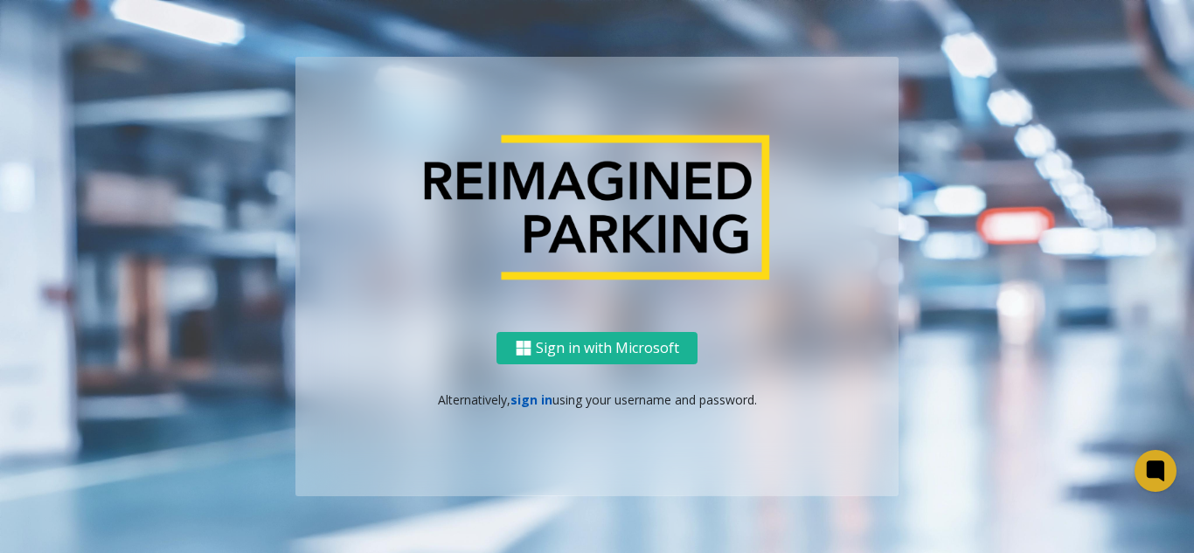
click at [534, 399] on link "sign in" at bounding box center [532, 400] width 42 height 17
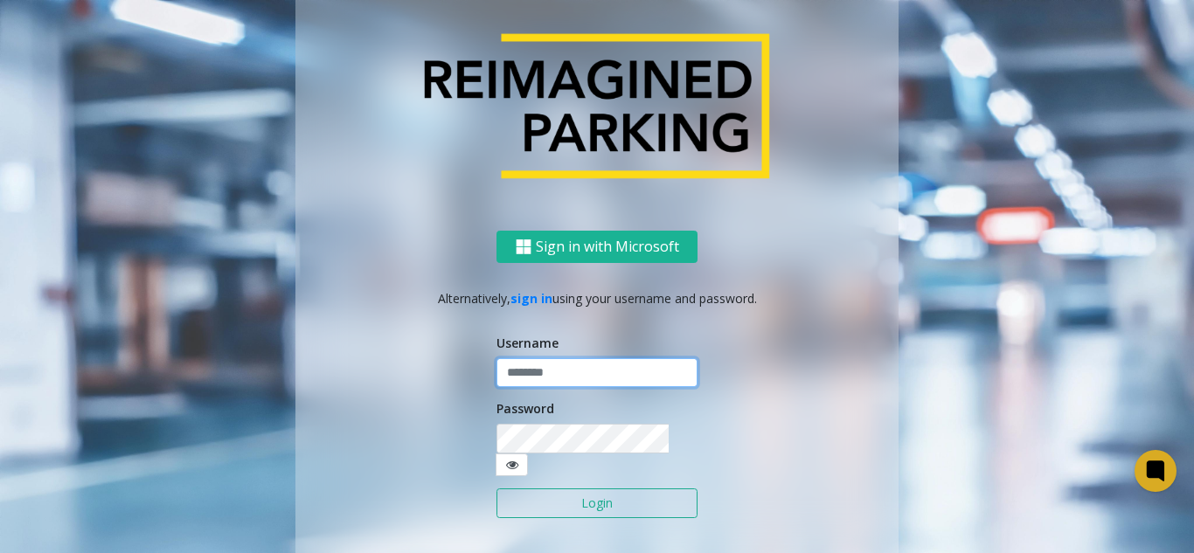
click at [537, 381] on input "text" at bounding box center [597, 373] width 201 height 30
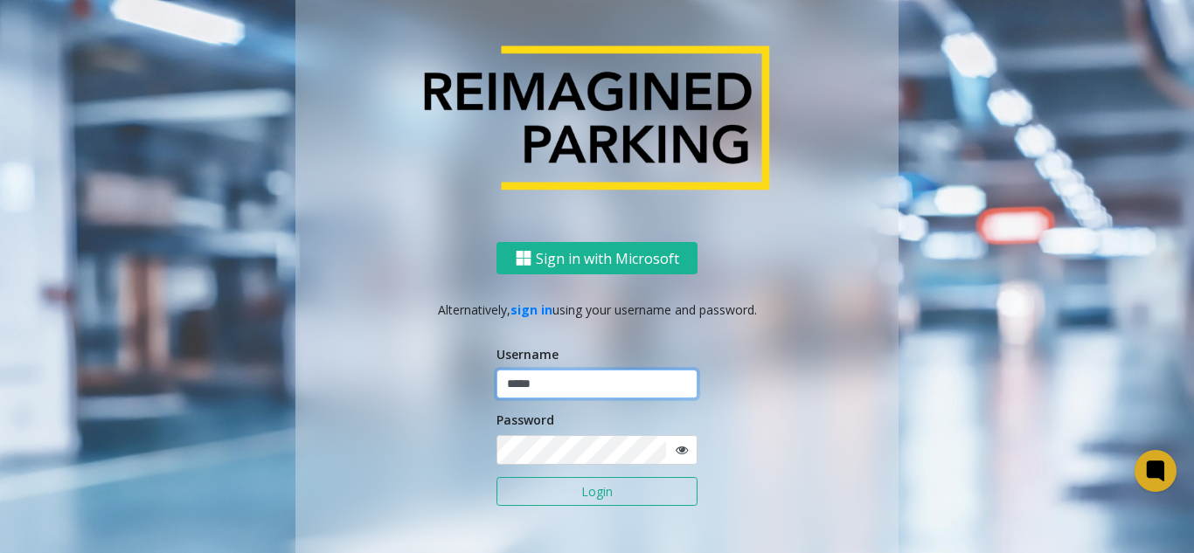
type input "*****"
click at [497, 477] on button "Login" at bounding box center [597, 492] width 201 height 30
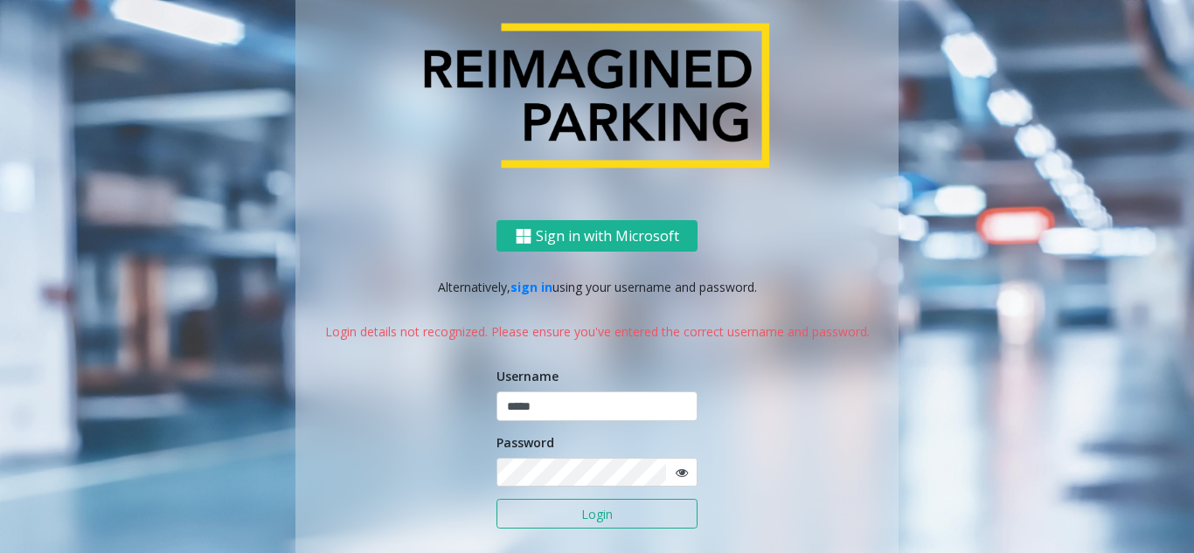
click at [679, 477] on icon at bounding box center [682, 473] width 12 height 12
click at [497, 499] on button "Login" at bounding box center [597, 514] width 201 height 30
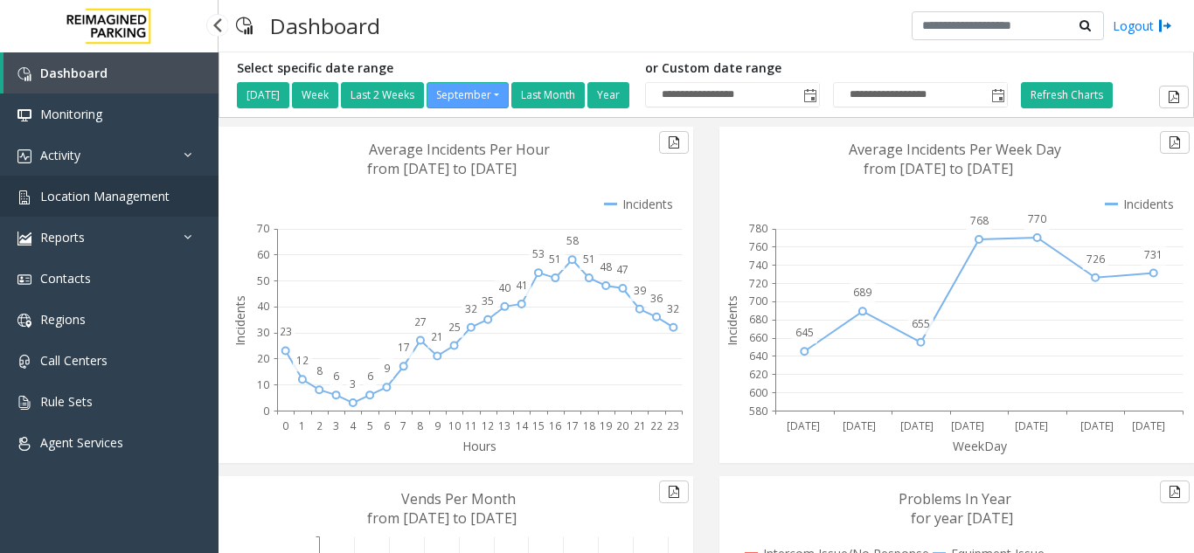
click at [145, 198] on span "Location Management" at bounding box center [104, 196] width 129 height 17
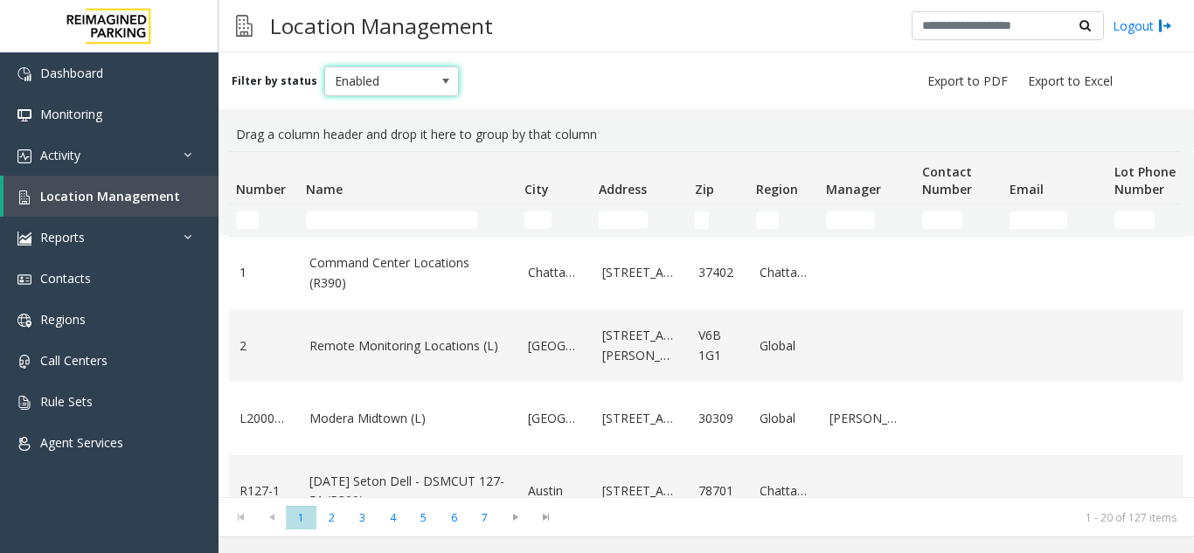
click at [384, 77] on span "Enabled" at bounding box center [378, 81] width 107 height 28
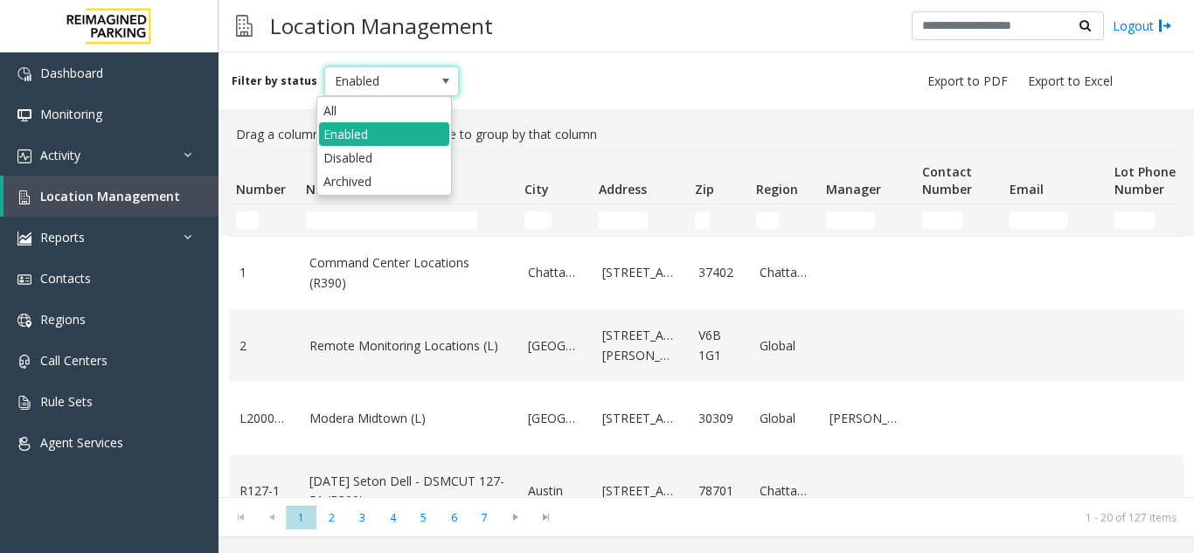
click at [439, 83] on span at bounding box center [446, 81] width 14 height 14
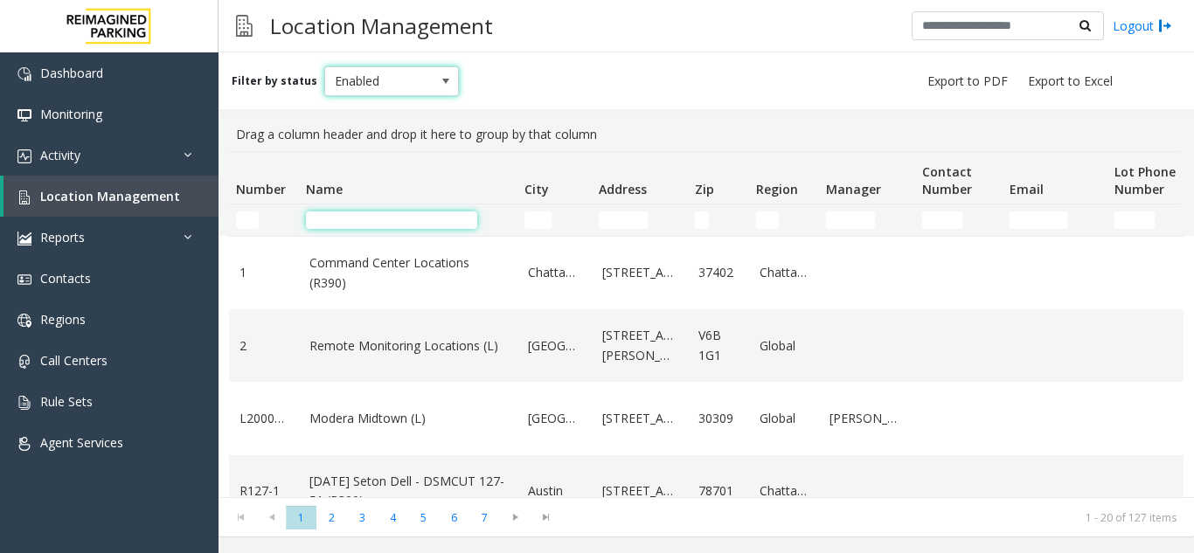
click at [358, 222] on input "Name Filter" at bounding box center [391, 220] width 171 height 17
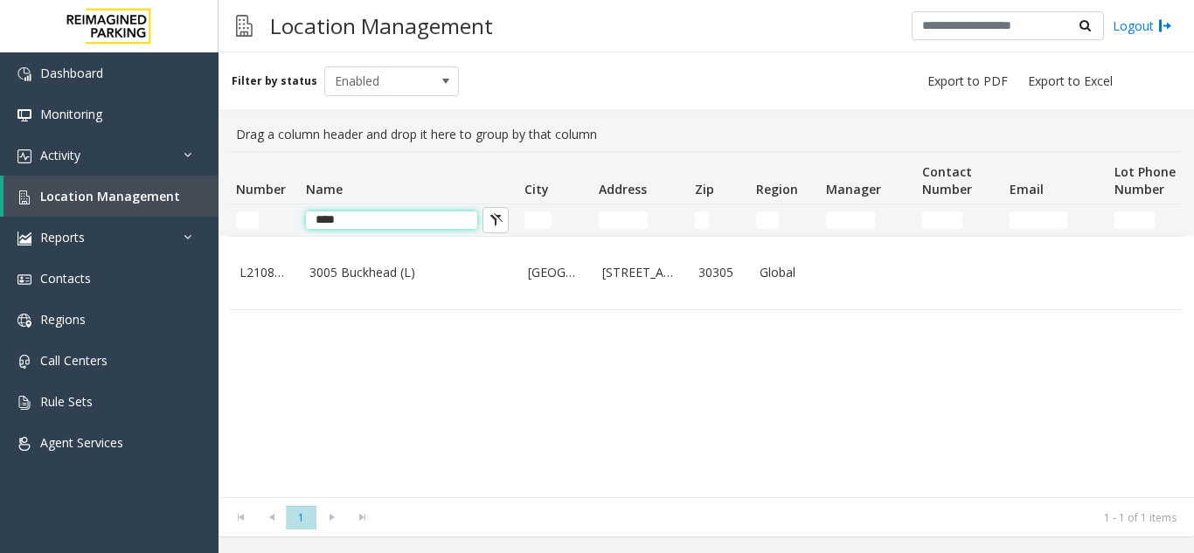
type input "****"
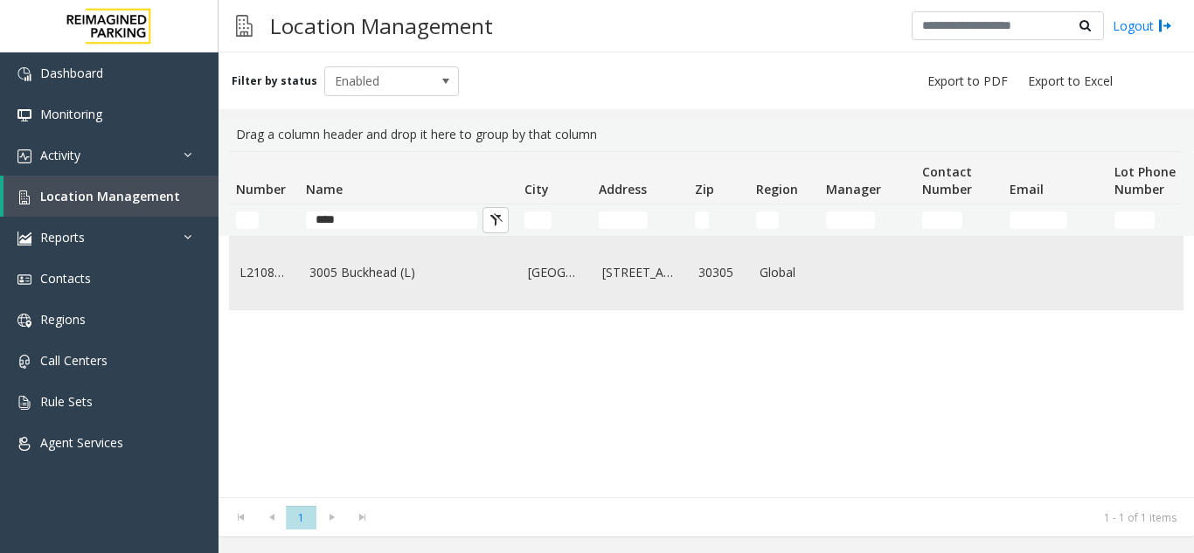
click at [332, 280] on link "3005 Buckhead (L)" at bounding box center [408, 272] width 198 height 19
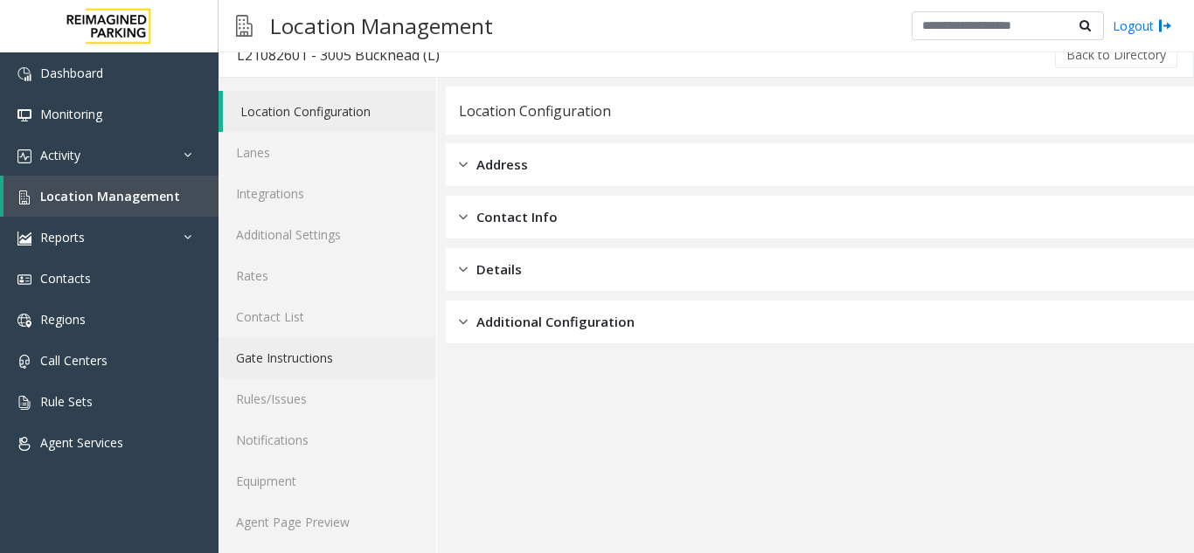
scroll to position [23, 0]
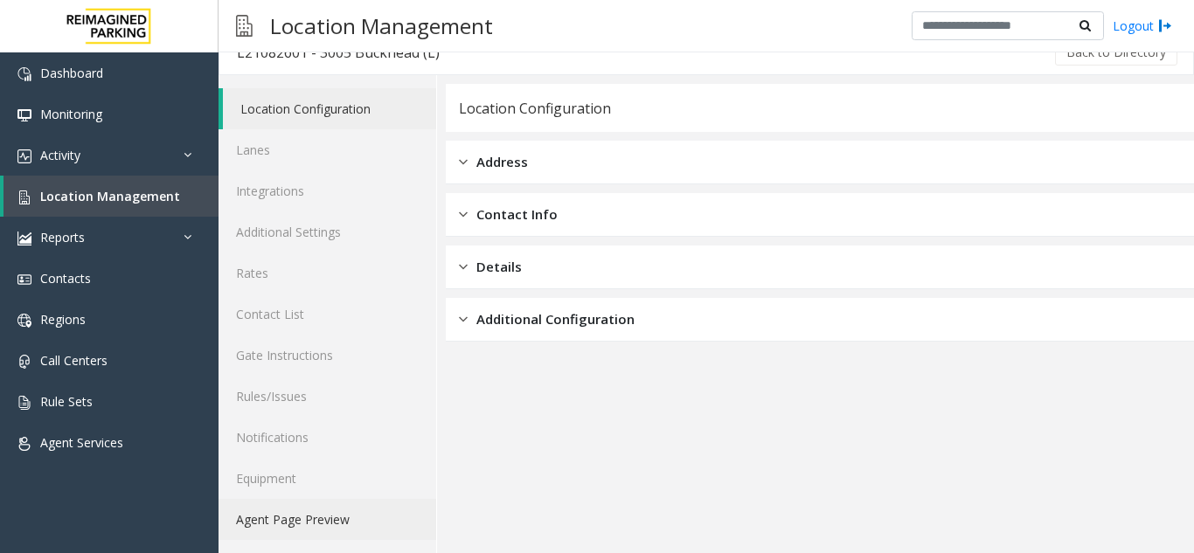
click at [324, 518] on link "Agent Page Preview" at bounding box center [328, 519] width 218 height 41
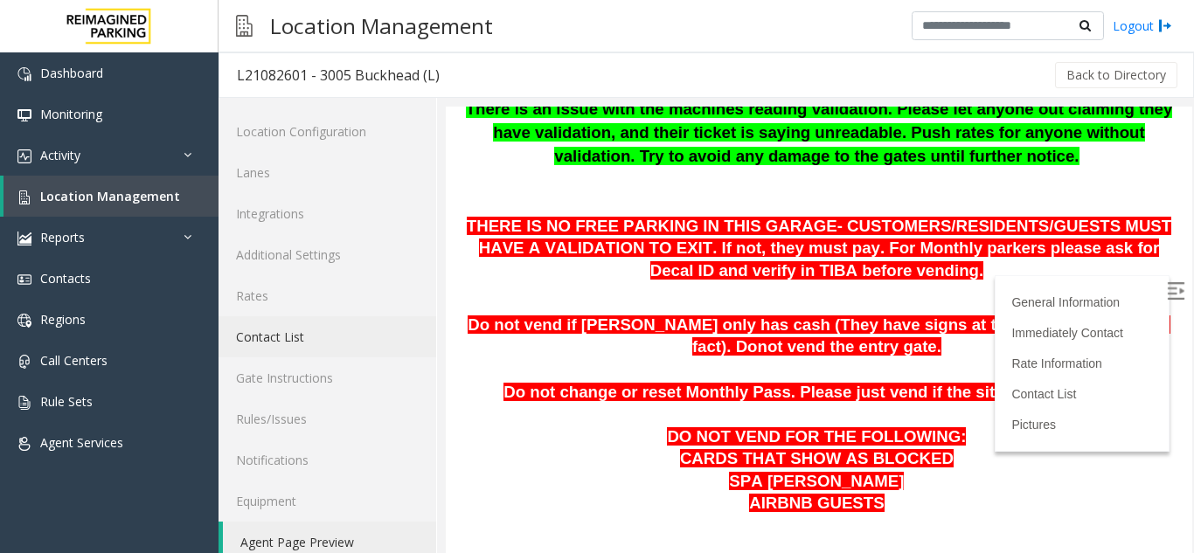
scroll to position [23, 0]
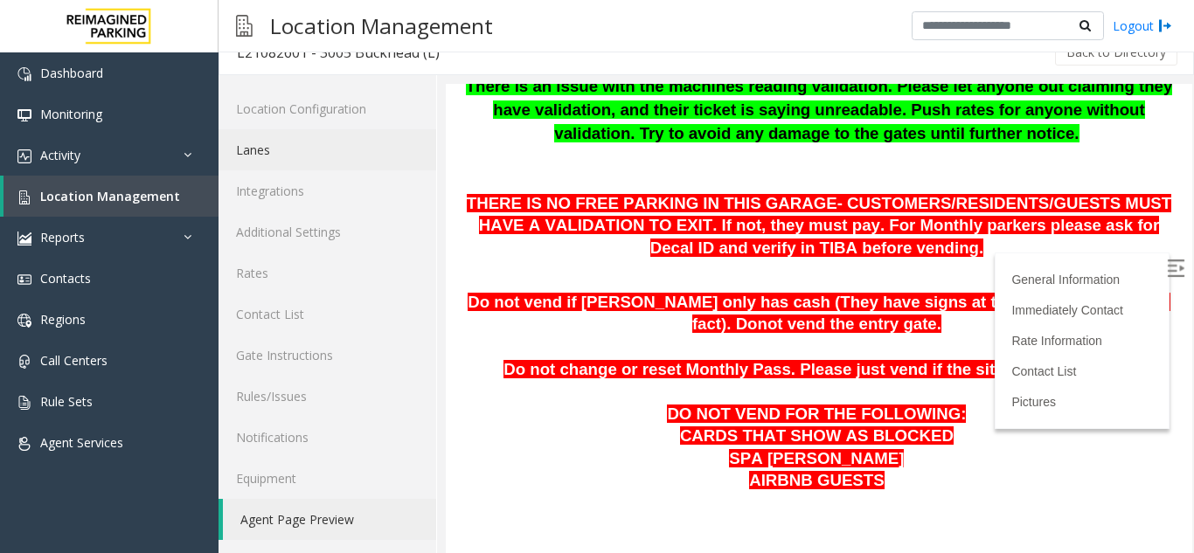
click at [272, 154] on link "Lanes" at bounding box center [328, 149] width 218 height 41
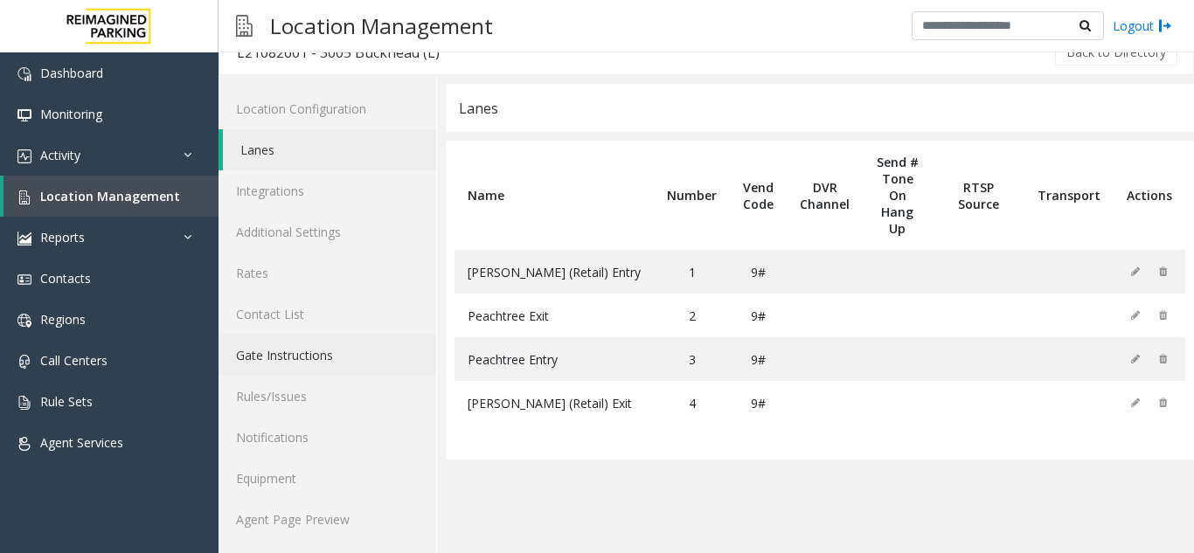
click at [295, 359] on link "Gate Instructions" at bounding box center [328, 355] width 218 height 41
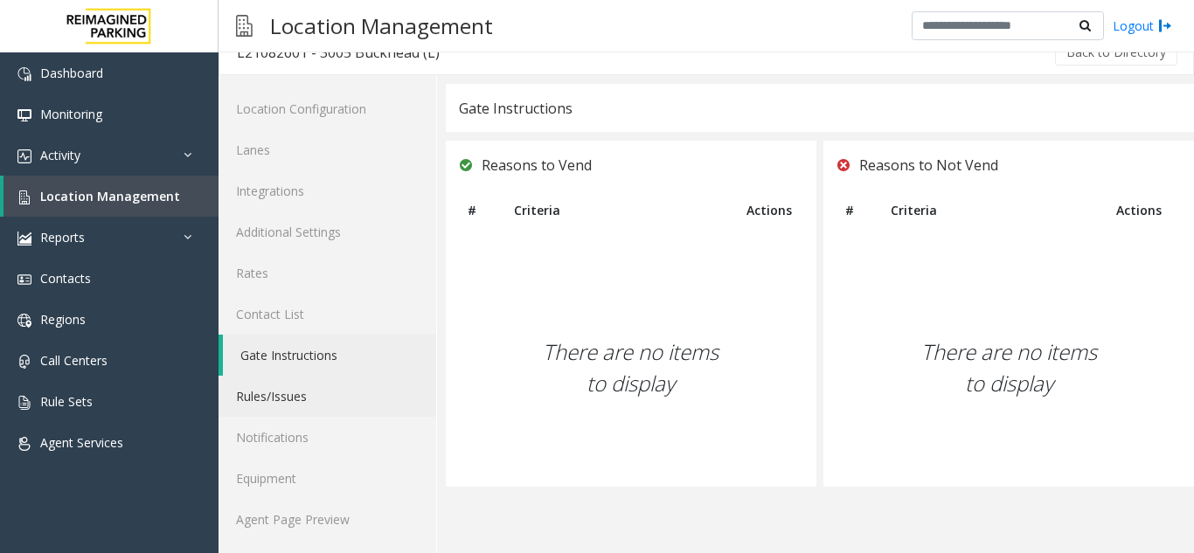
click at [275, 400] on link "Rules/Issues" at bounding box center [328, 396] width 218 height 41
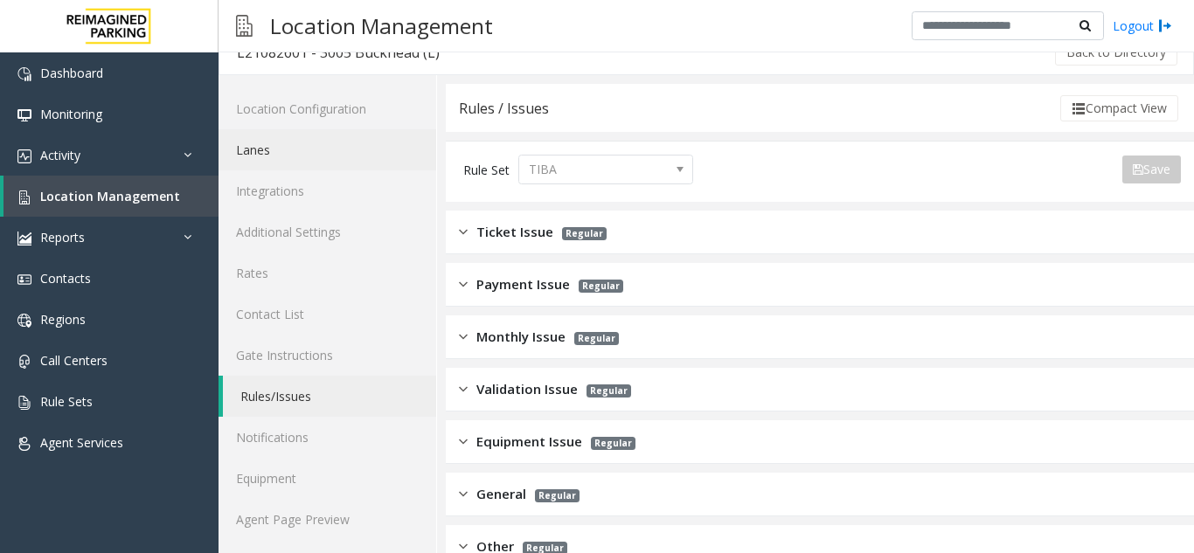
click at [290, 153] on link "Lanes" at bounding box center [328, 149] width 218 height 41
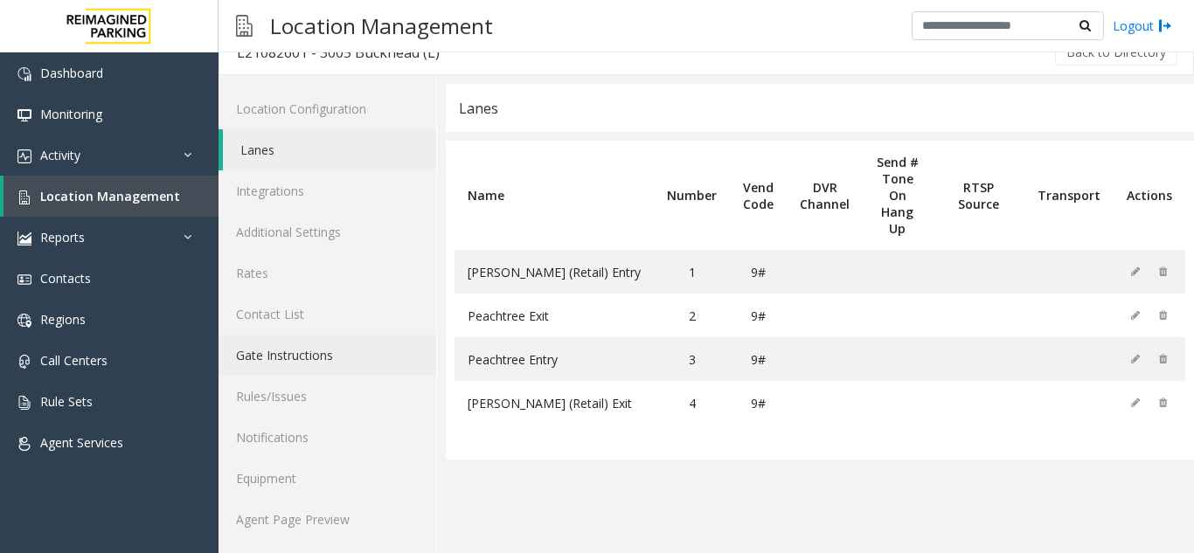
click at [284, 354] on link "Gate Instructions" at bounding box center [328, 355] width 218 height 41
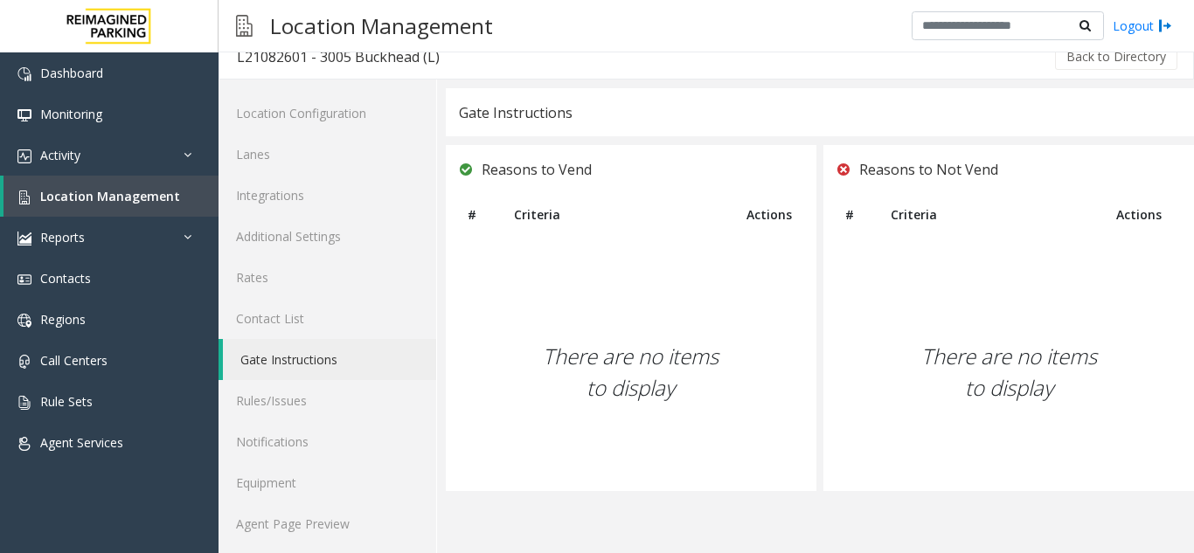
scroll to position [23, 0]
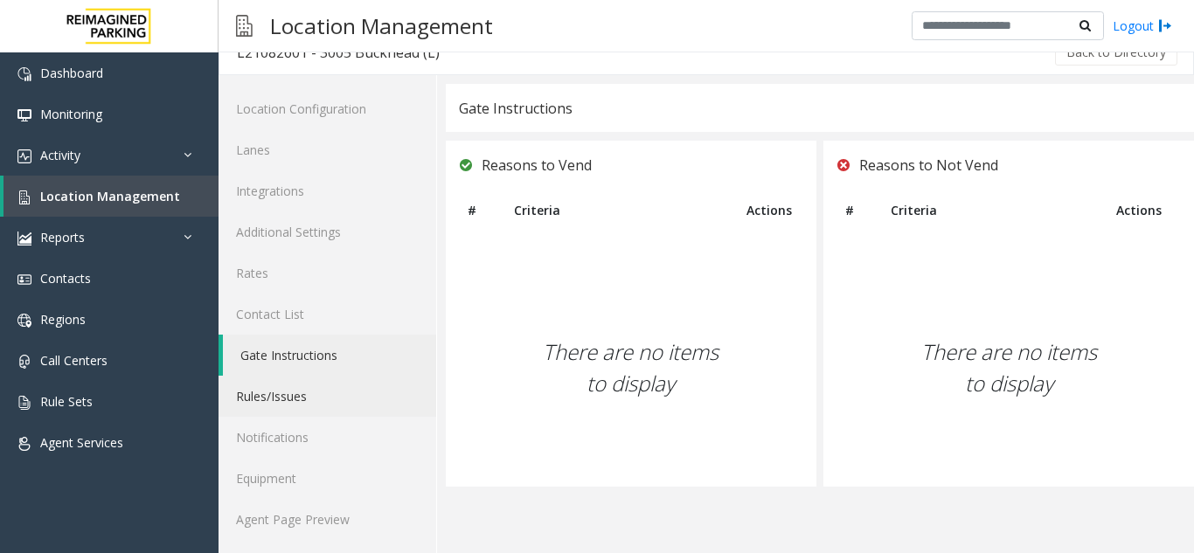
click at [274, 394] on link "Rules/Issues" at bounding box center [328, 396] width 218 height 41
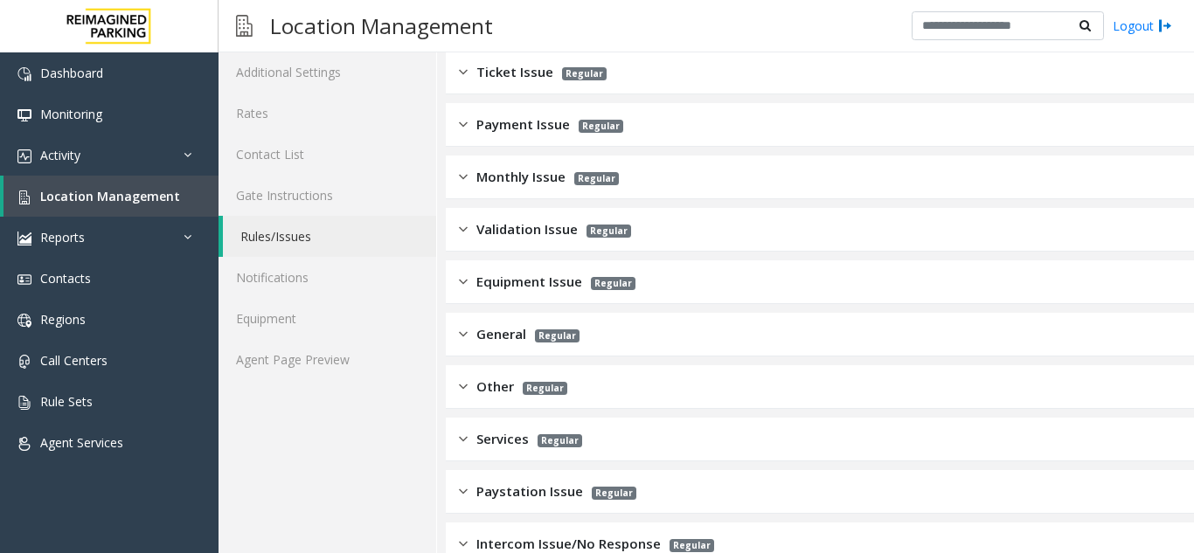
scroll to position [270, 0]
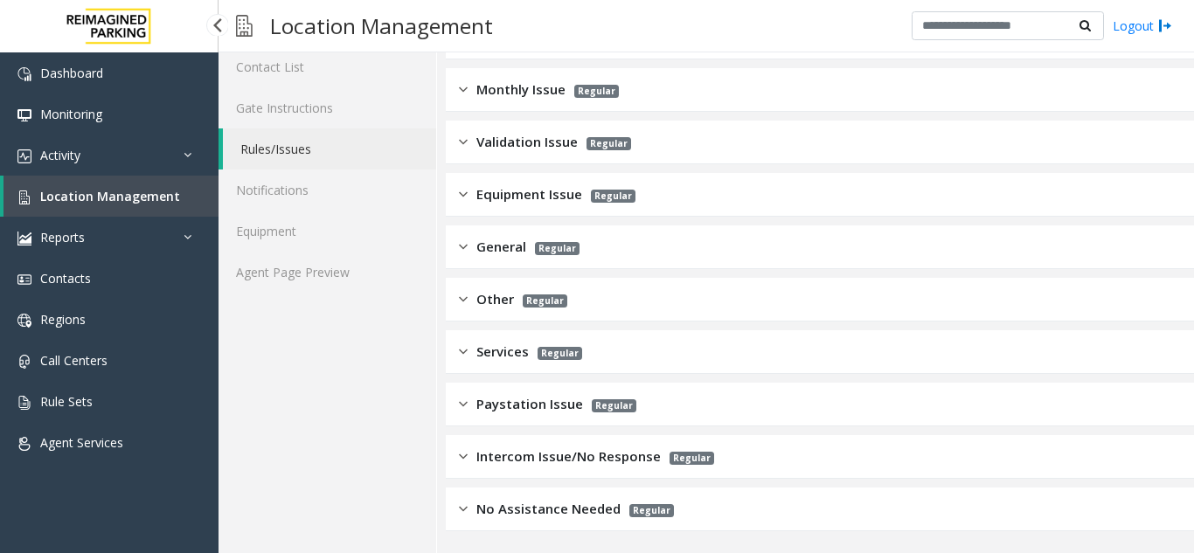
click at [84, 187] on link "Location Management" at bounding box center [110, 196] width 215 height 41
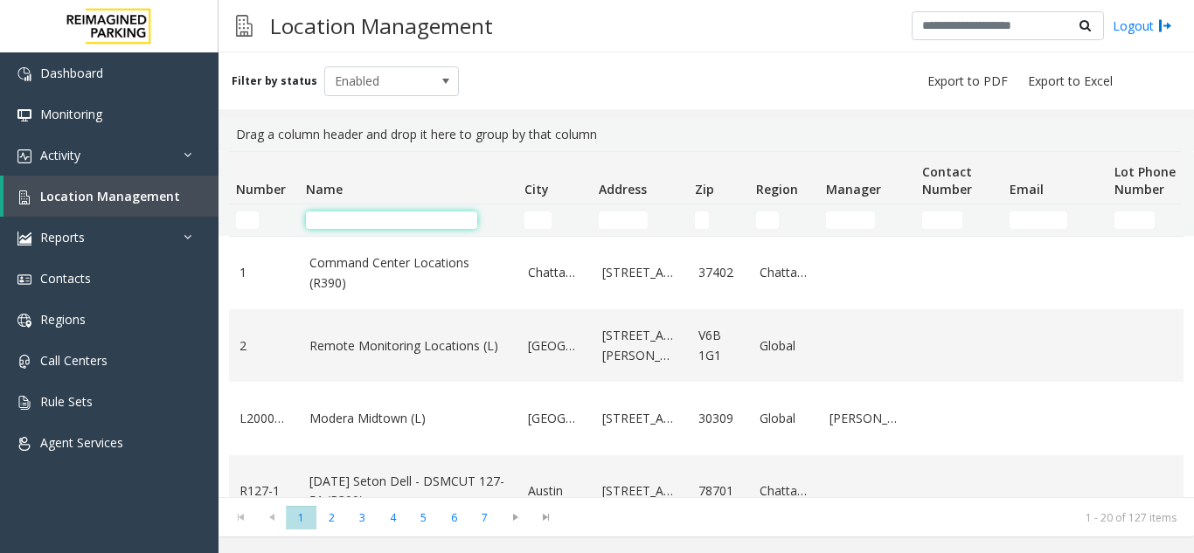
click at [359, 212] on input "Name Filter" at bounding box center [391, 220] width 171 height 17
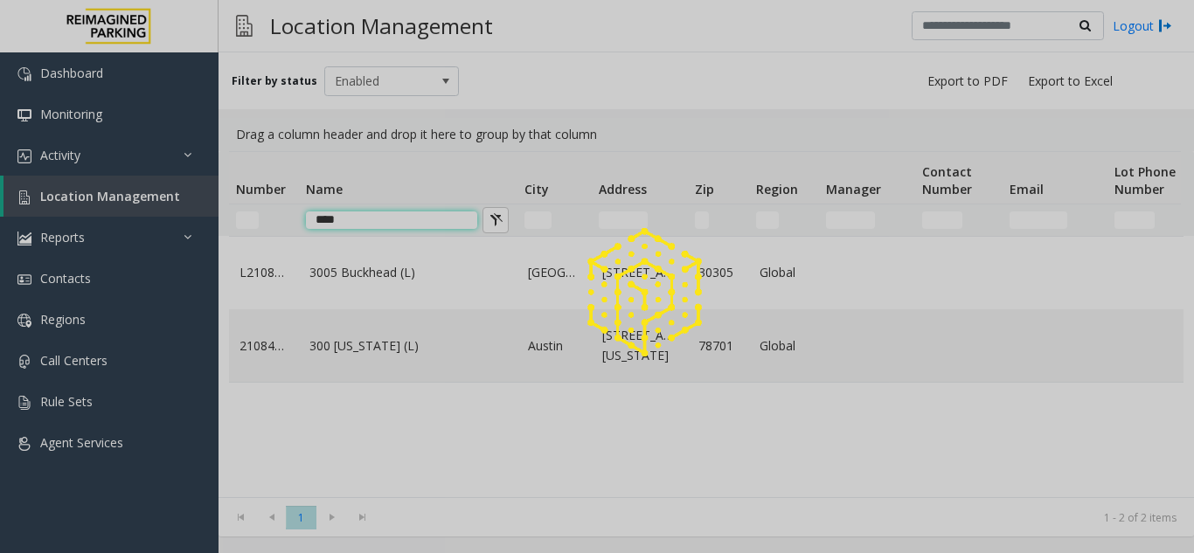
type input "****"
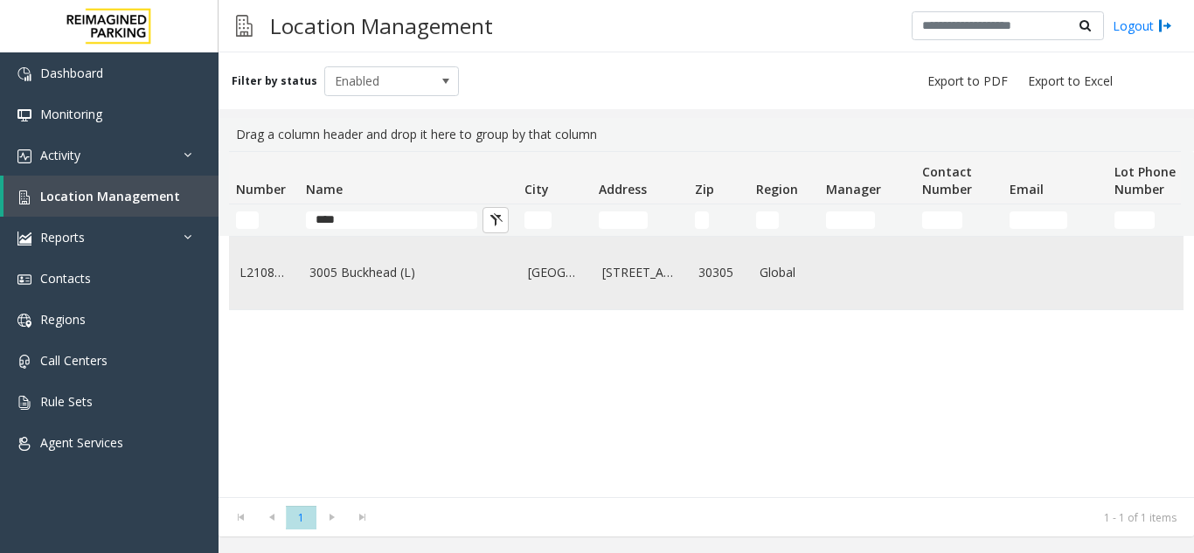
click at [410, 282] on link "3005 Buckhead (L)" at bounding box center [408, 272] width 198 height 19
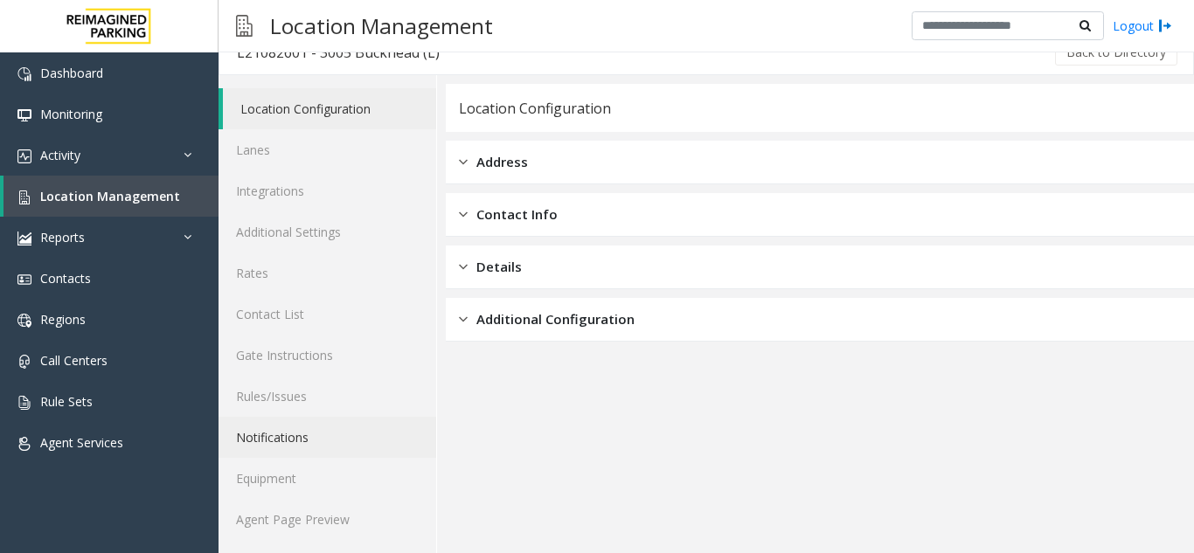
scroll to position [23, 0]
click at [275, 517] on link "Agent Page Preview" at bounding box center [328, 519] width 218 height 41
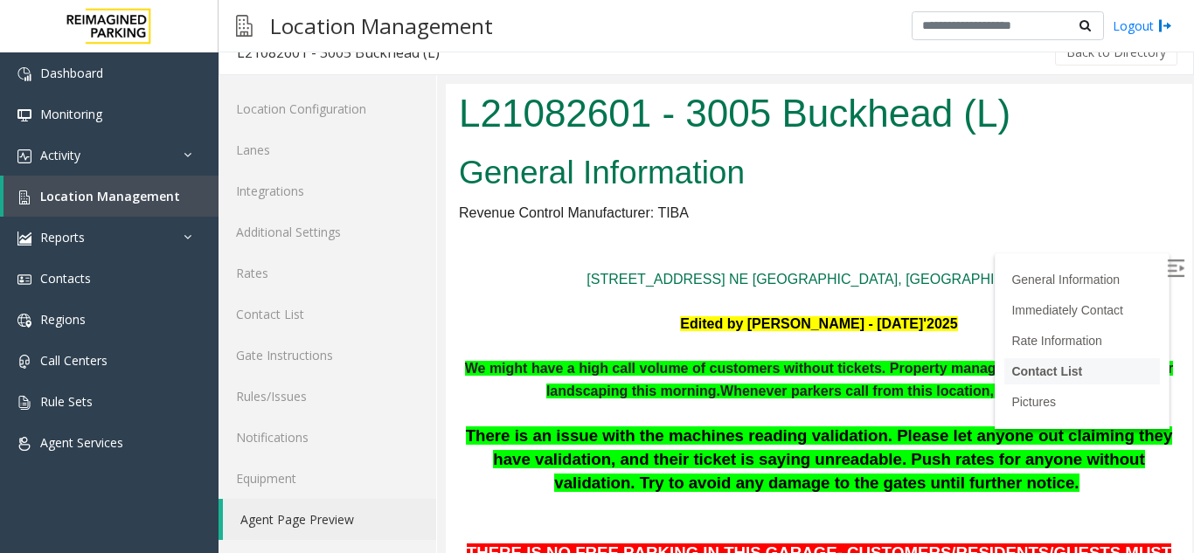
click at [903, 371] on link "Contact List" at bounding box center [1046, 372] width 71 height 14
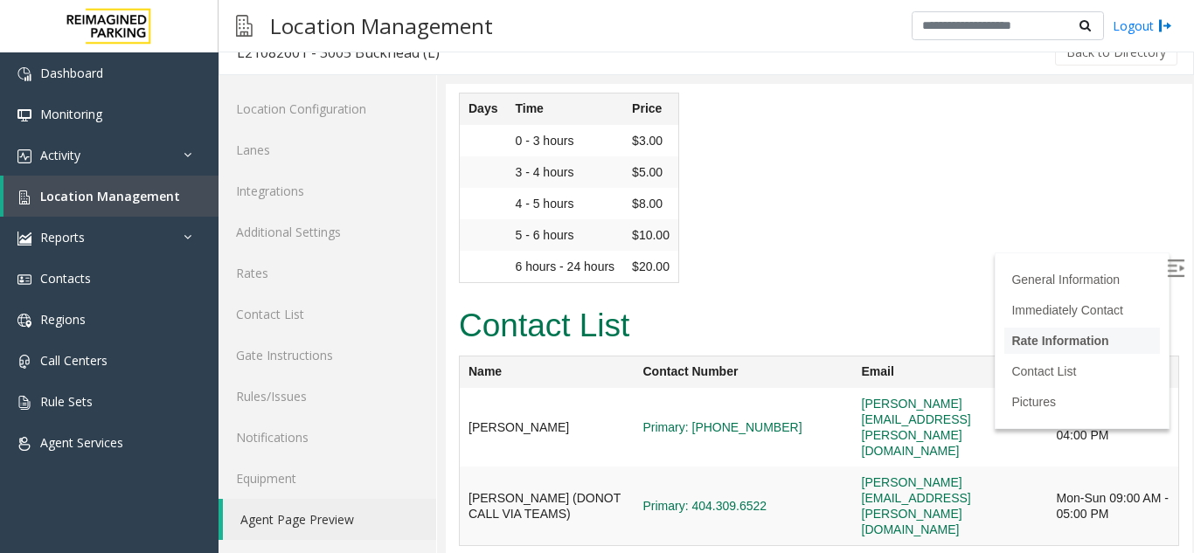
click at [903, 339] on link "Rate Information" at bounding box center [1059, 341] width 97 height 14
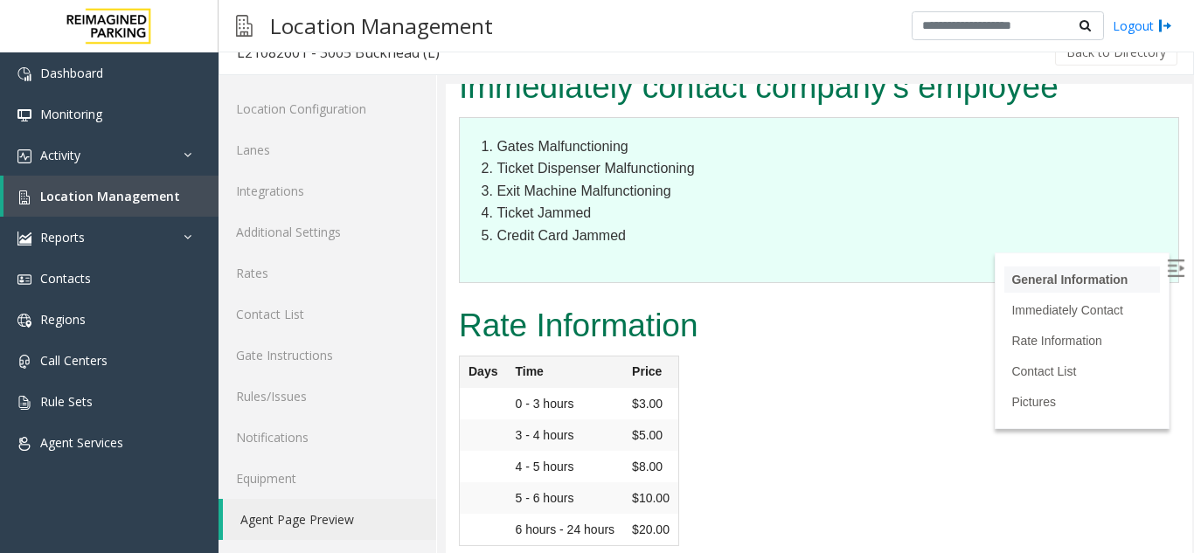
click at [903, 283] on link "General Information" at bounding box center [1069, 280] width 116 height 14
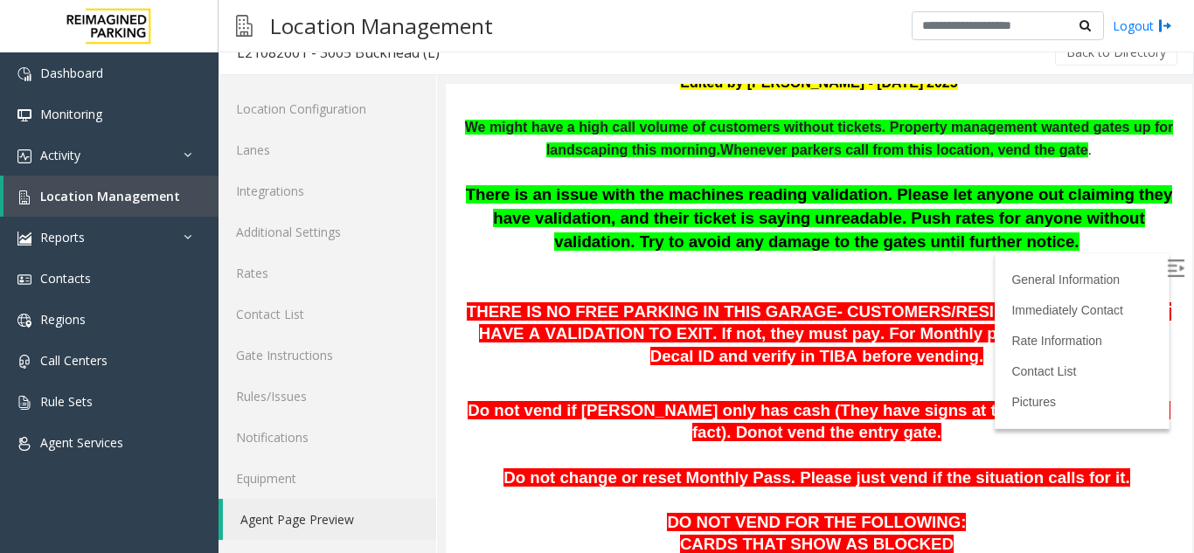
scroll to position [2949, 0]
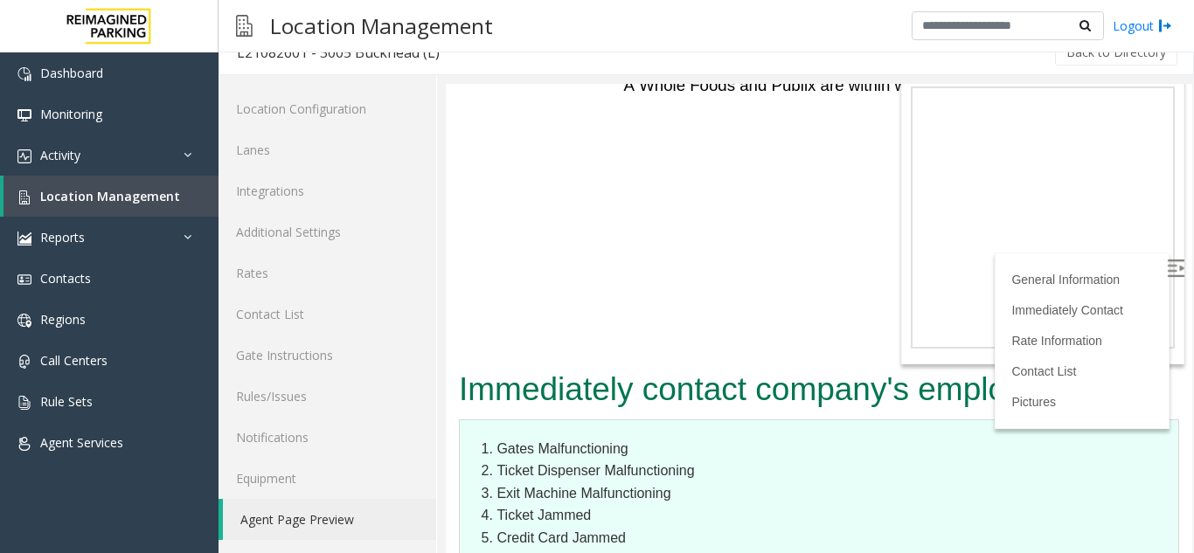
click at [741, 420] on dl "Gates Malfunctioning Ticket Dispenser Malfunctioning Exit Machine Malfunctionin…" at bounding box center [819, 503] width 720 height 166
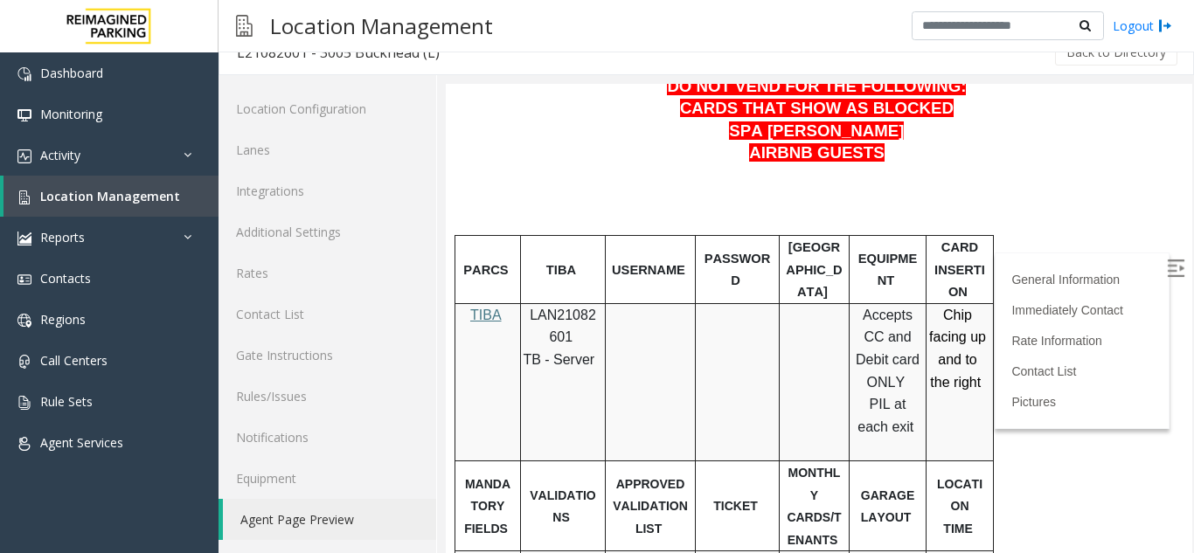
click at [903, 271] on img at bounding box center [1175, 268] width 17 height 17
click at [903, 201] on p at bounding box center [819, 199] width 720 height 23
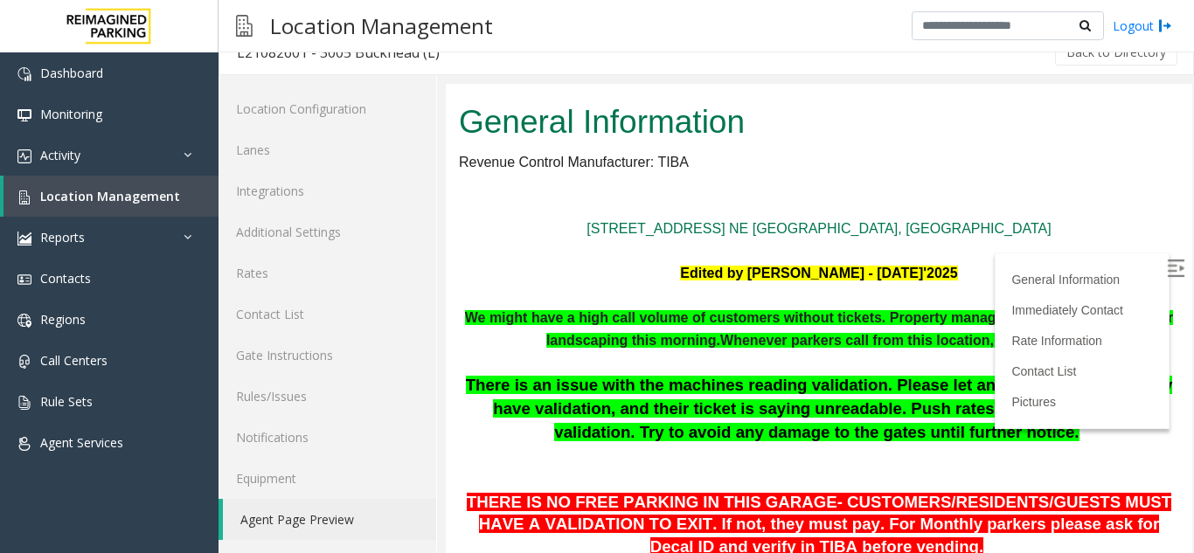
scroll to position [836, 0]
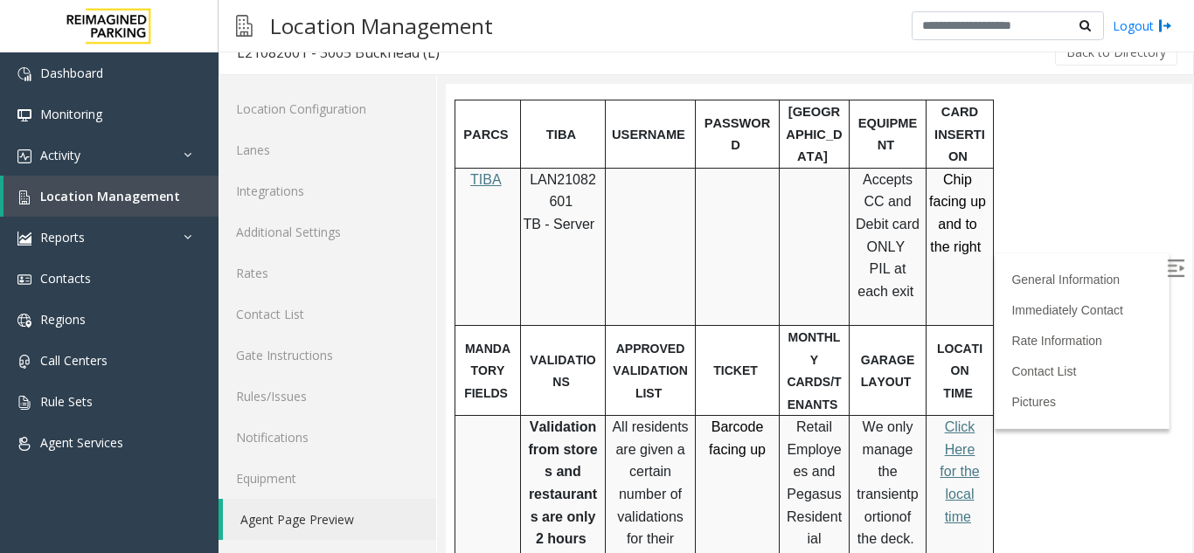
scroll to position [258, 0]
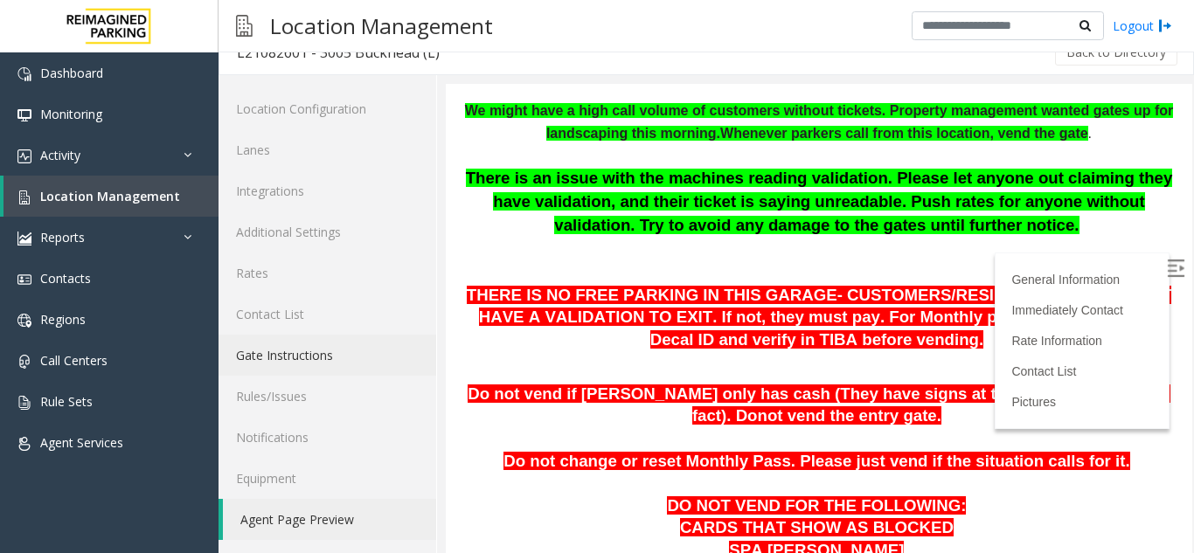
click at [281, 357] on link "Gate Instructions" at bounding box center [328, 355] width 218 height 41
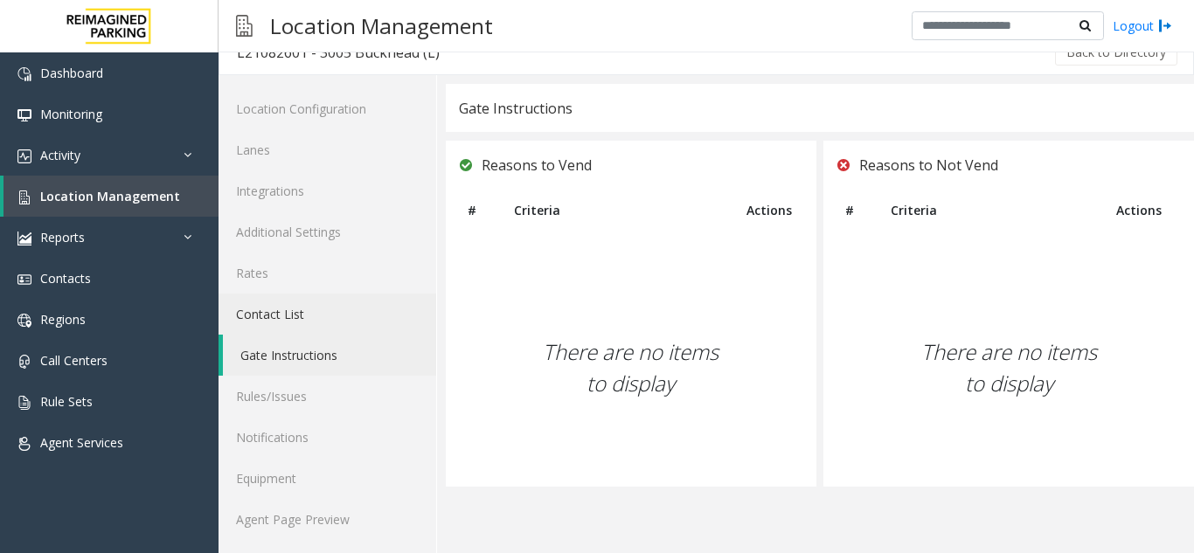
click at [275, 327] on link "Contact List" at bounding box center [328, 314] width 218 height 41
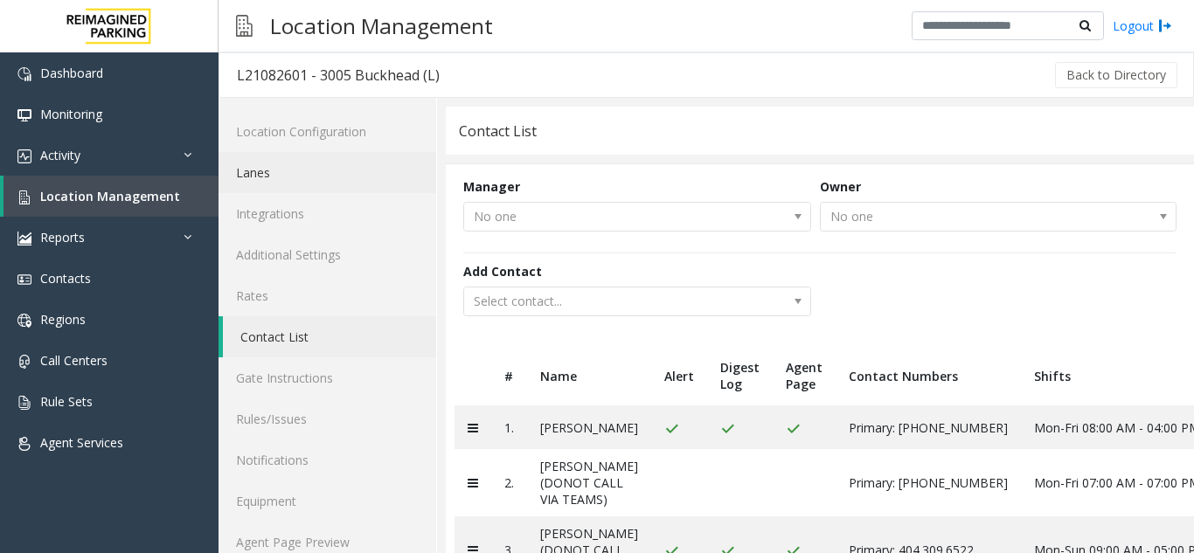
click at [294, 178] on link "Lanes" at bounding box center [328, 172] width 218 height 41
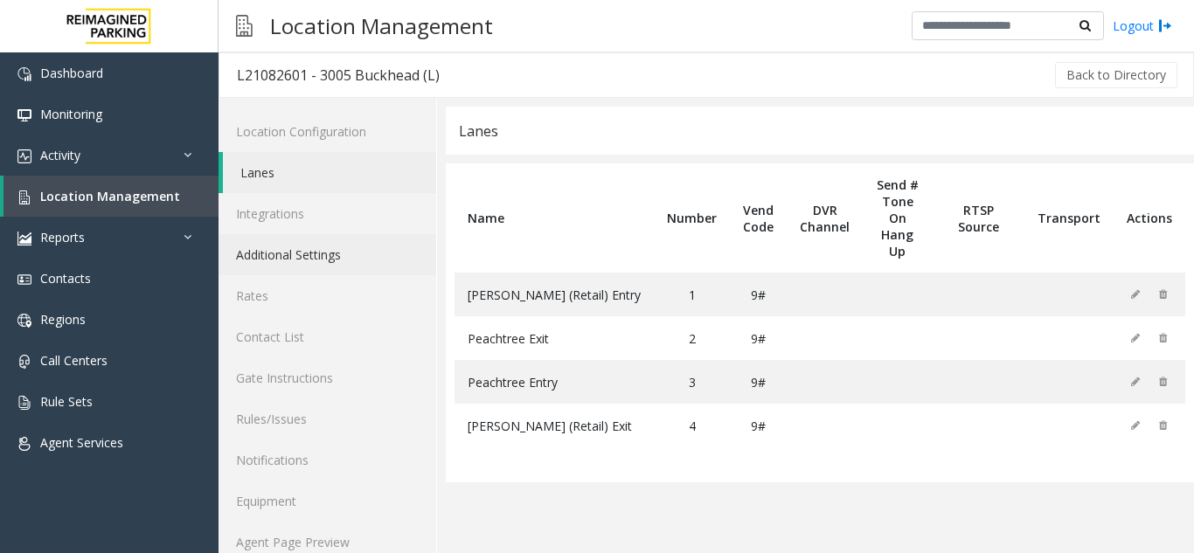
click at [295, 258] on link "Additional Settings" at bounding box center [328, 254] width 218 height 41
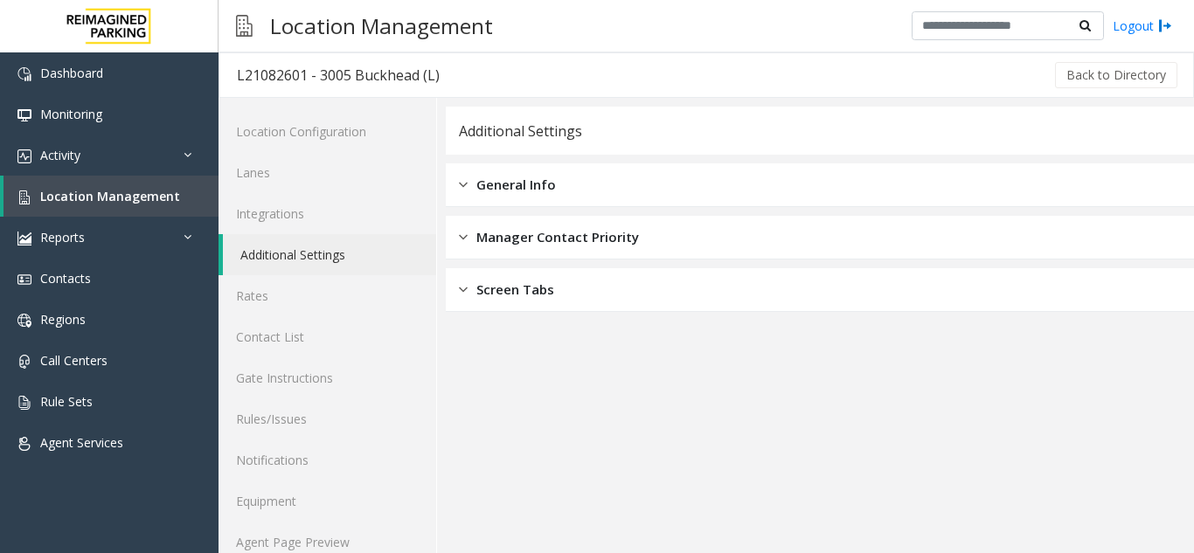
click at [655, 178] on div "General Info" at bounding box center [820, 185] width 748 height 44
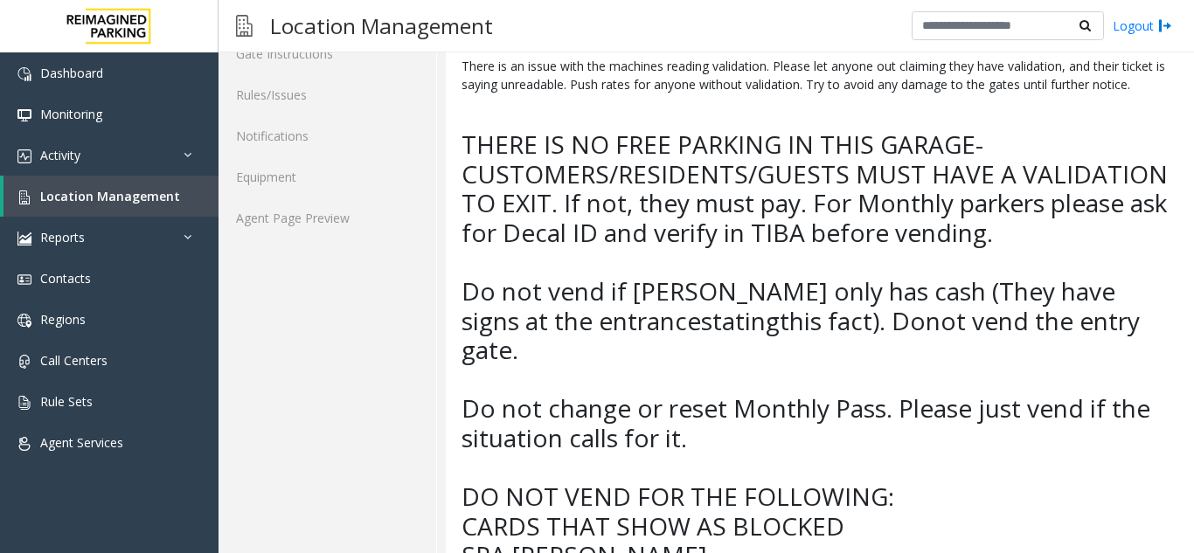
scroll to position [350, 0]
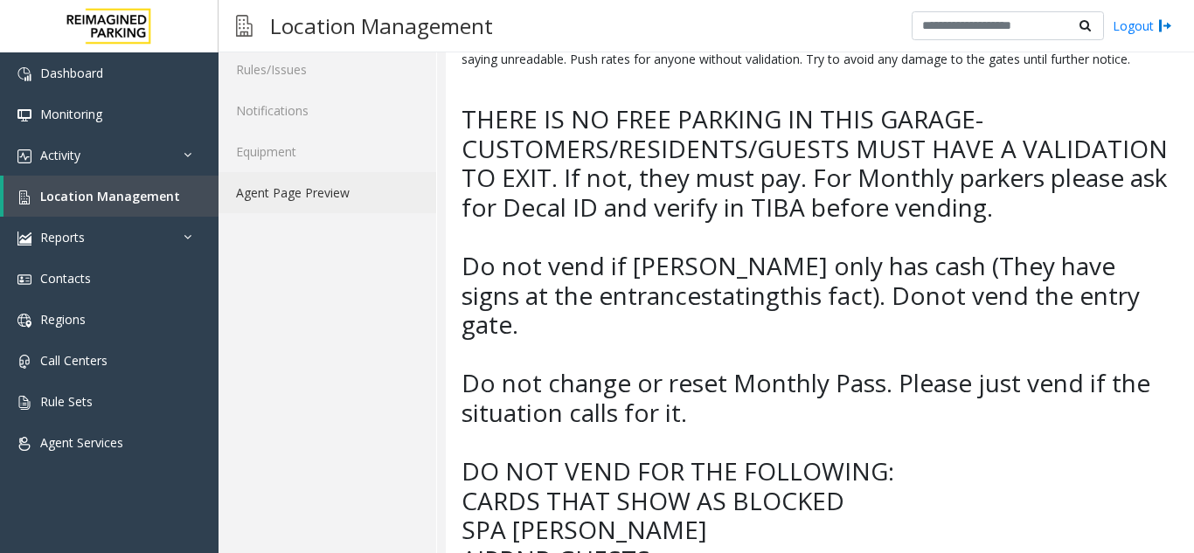
click at [258, 191] on link "Agent Page Preview" at bounding box center [328, 192] width 218 height 41
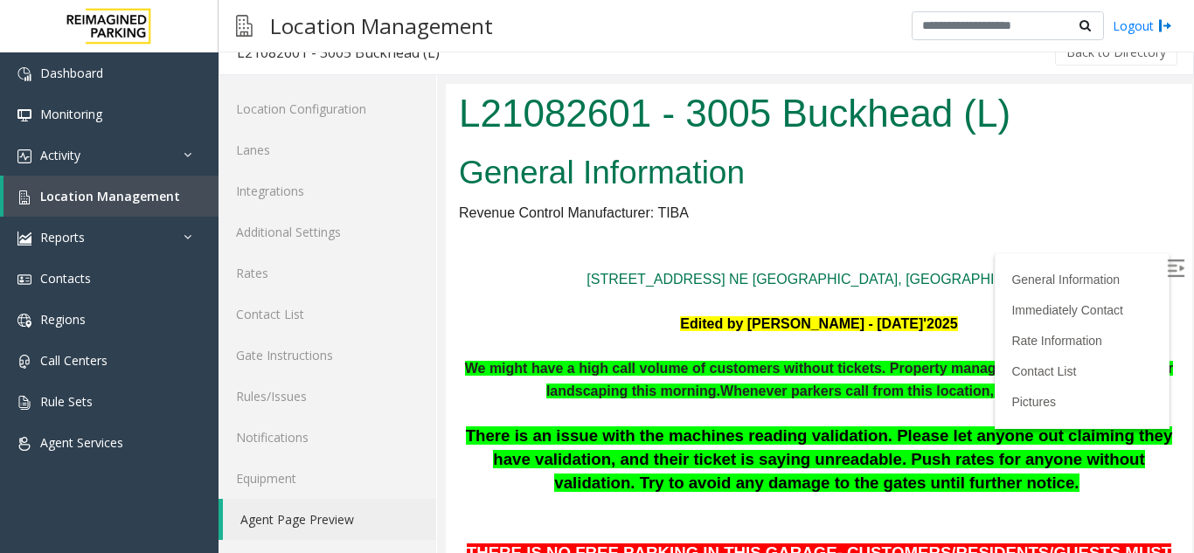
click at [307, 513] on link "Agent Page Preview" at bounding box center [329, 519] width 213 height 41
click at [903, 368] on link "Contact List" at bounding box center [1046, 372] width 71 height 14
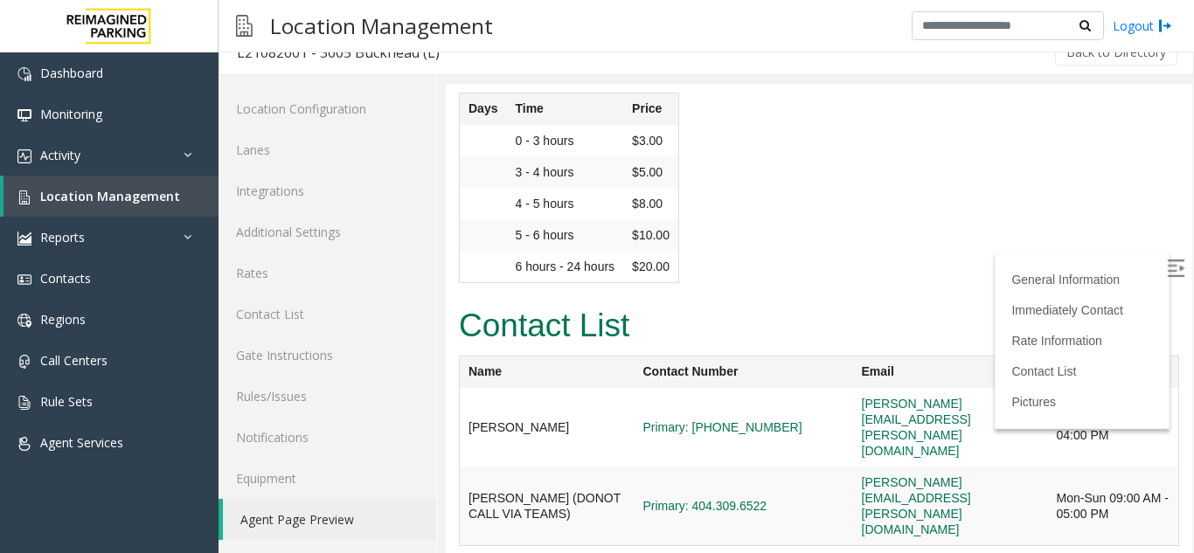
click at [337, 524] on link "Agent Page Preview" at bounding box center [329, 519] width 213 height 41
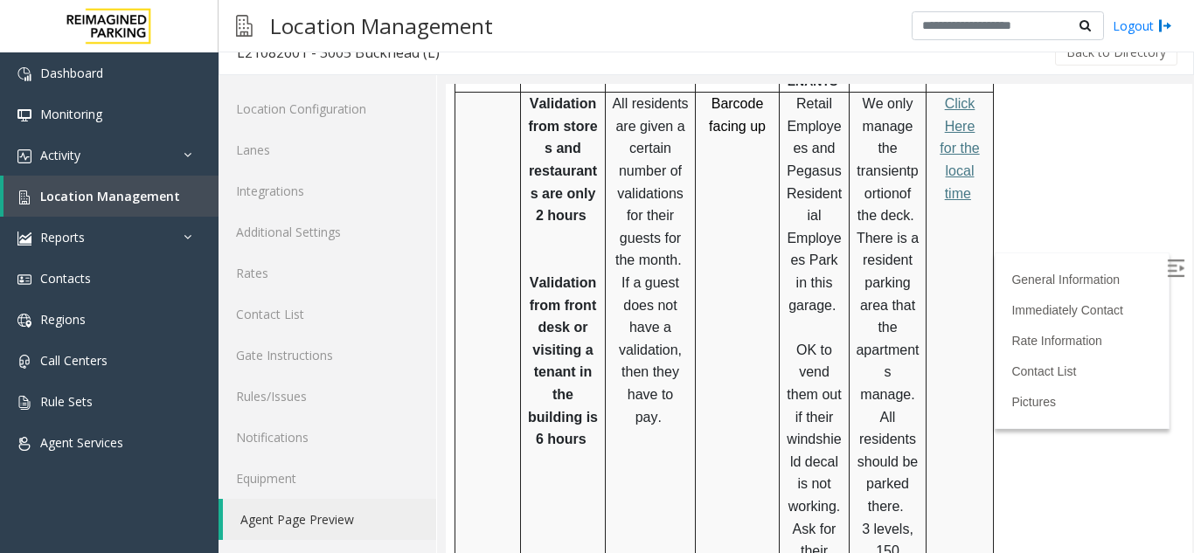
scroll to position [0, 0]
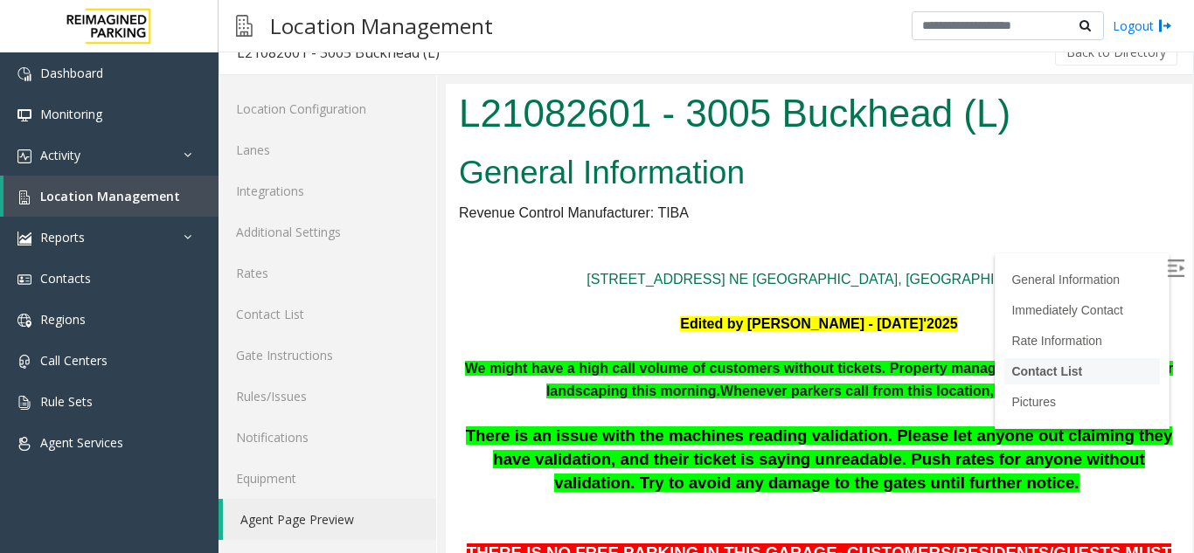
click at [903, 377] on link "Contact List" at bounding box center [1046, 372] width 71 height 14
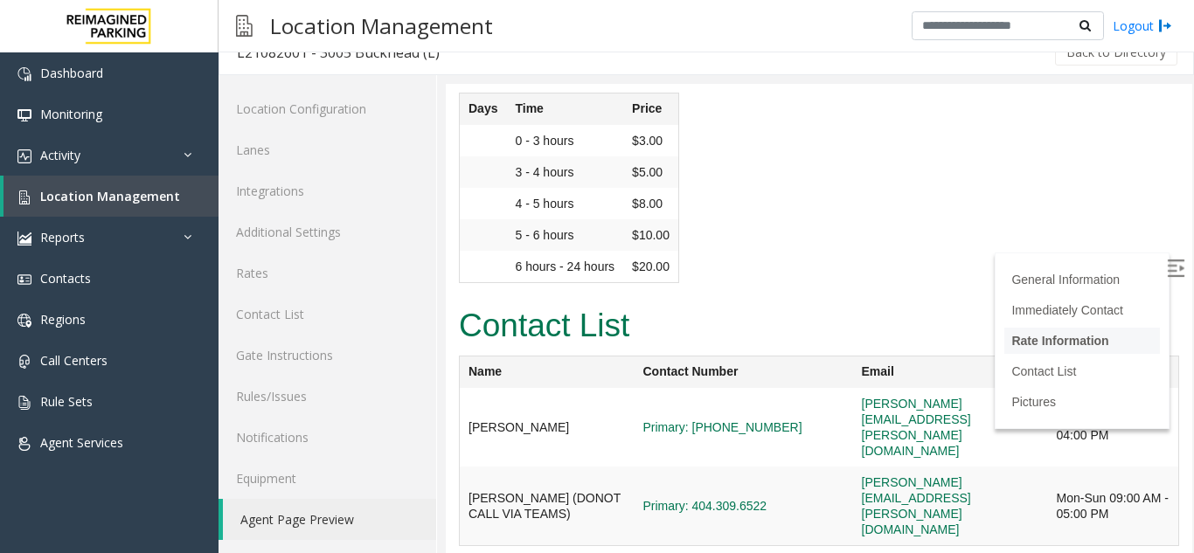
click at [903, 345] on link "Rate Information" at bounding box center [1059, 341] width 97 height 14
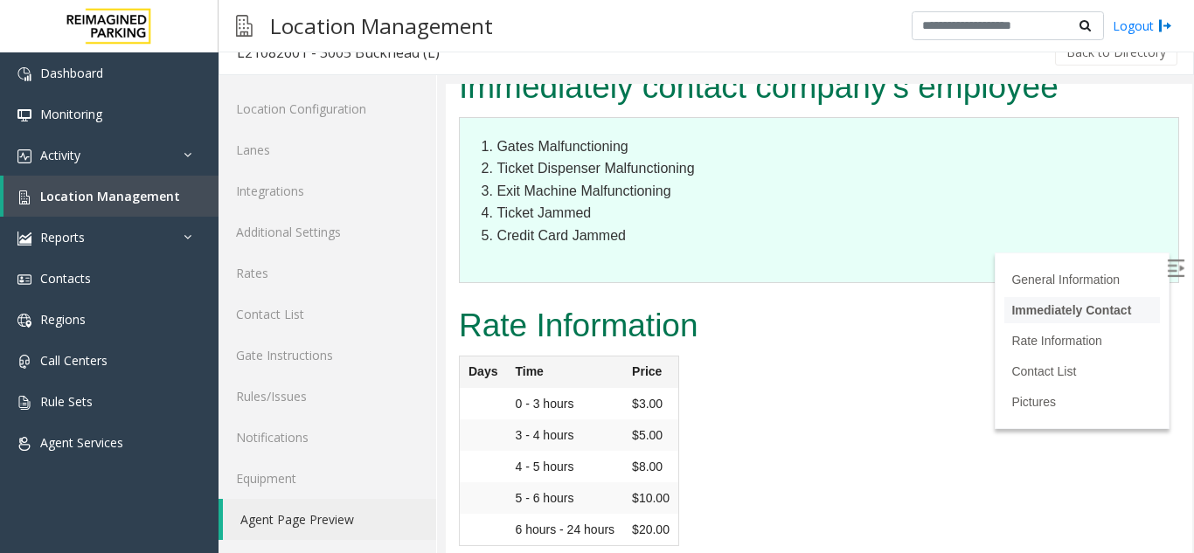
click at [903, 305] on link "Immediately Contact" at bounding box center [1071, 310] width 120 height 14
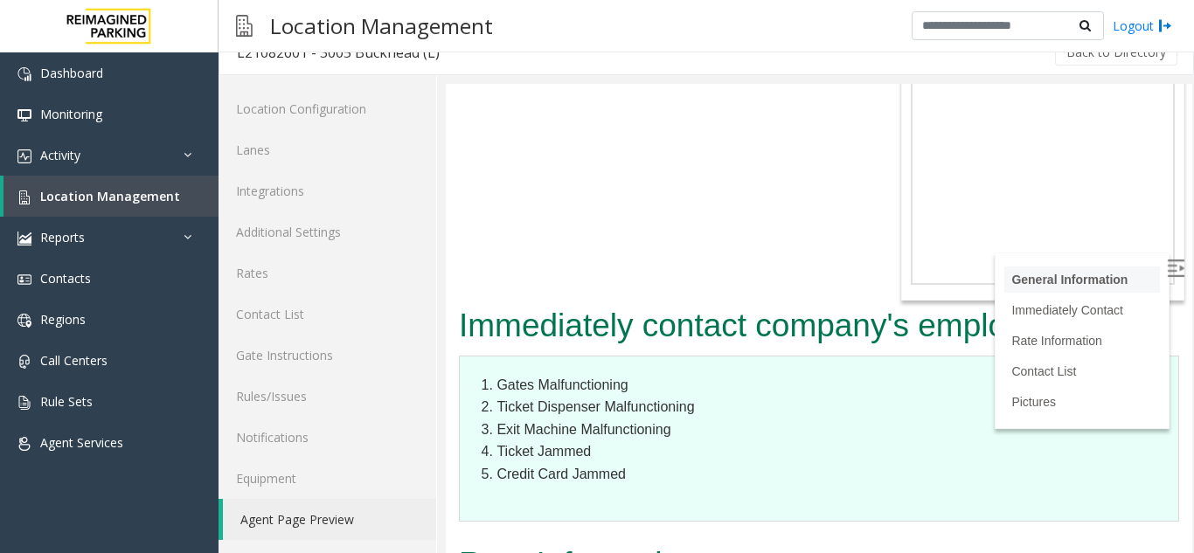
click at [903, 277] on link "General Information" at bounding box center [1069, 280] width 116 height 14
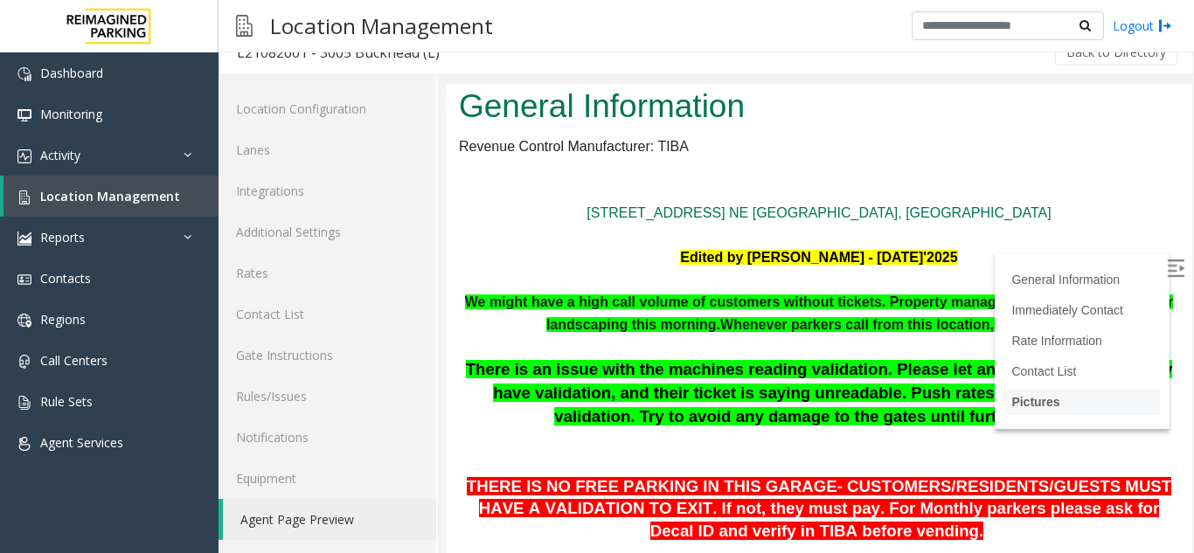
click at [903, 406] on li "Pictures" at bounding box center [1082, 402] width 156 height 26
click at [903, 370] on link "Contact List" at bounding box center [1046, 372] width 71 height 14
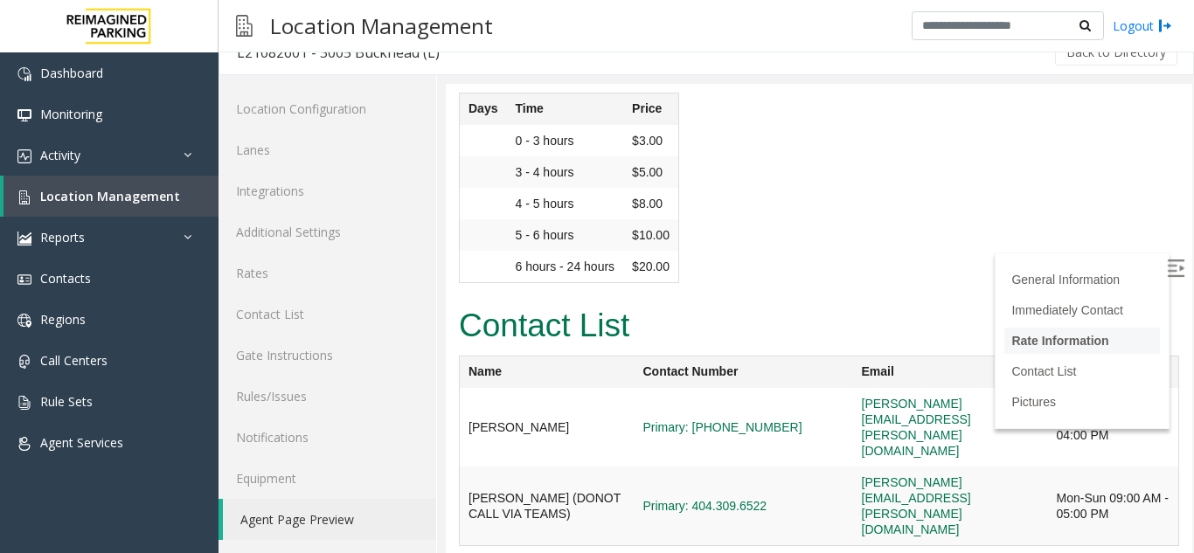
click at [903, 337] on link "Rate Information" at bounding box center [1059, 341] width 97 height 14
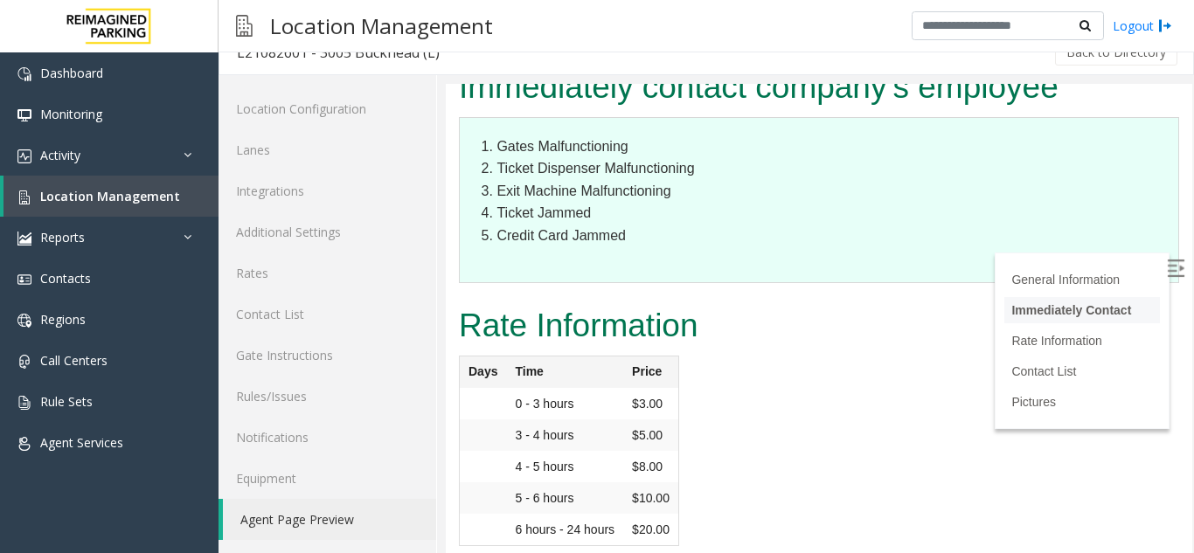
click at [903, 315] on link "Immediately Contact" at bounding box center [1071, 310] width 120 height 14
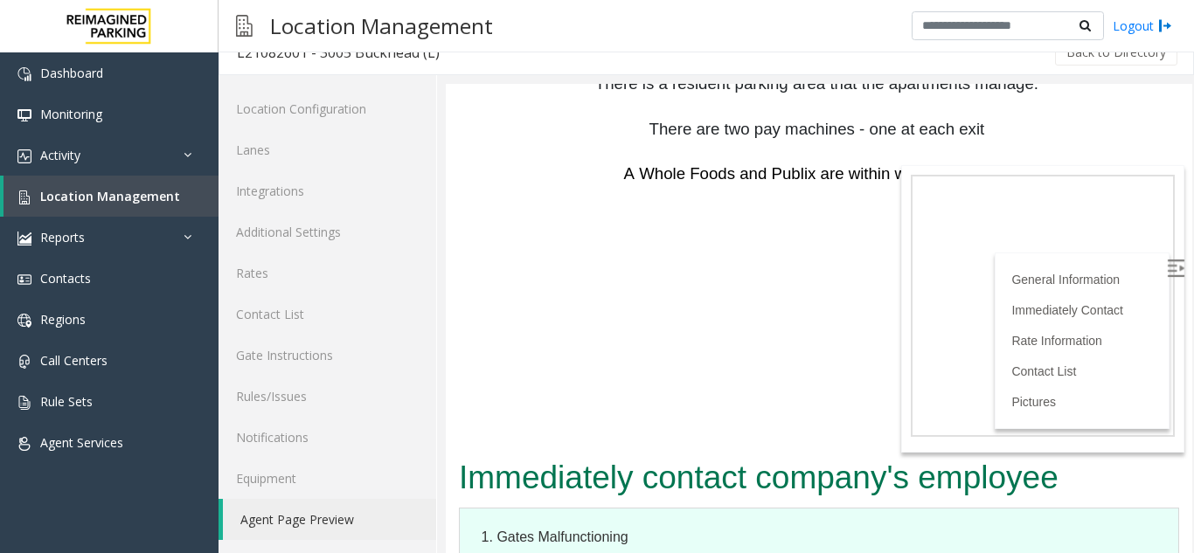
scroll to position [2849, 0]
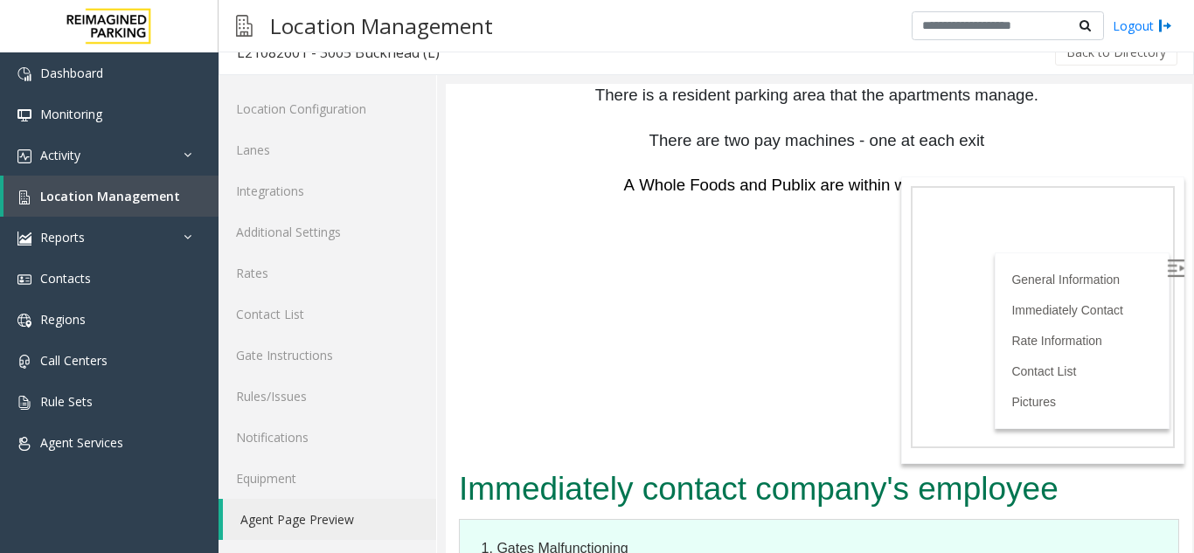
click at [903, 262] on img at bounding box center [1175, 268] width 17 height 17
click at [903, 268] on img at bounding box center [1175, 268] width 17 height 17
click at [903, 374] on link "Contact List" at bounding box center [1046, 372] width 71 height 14
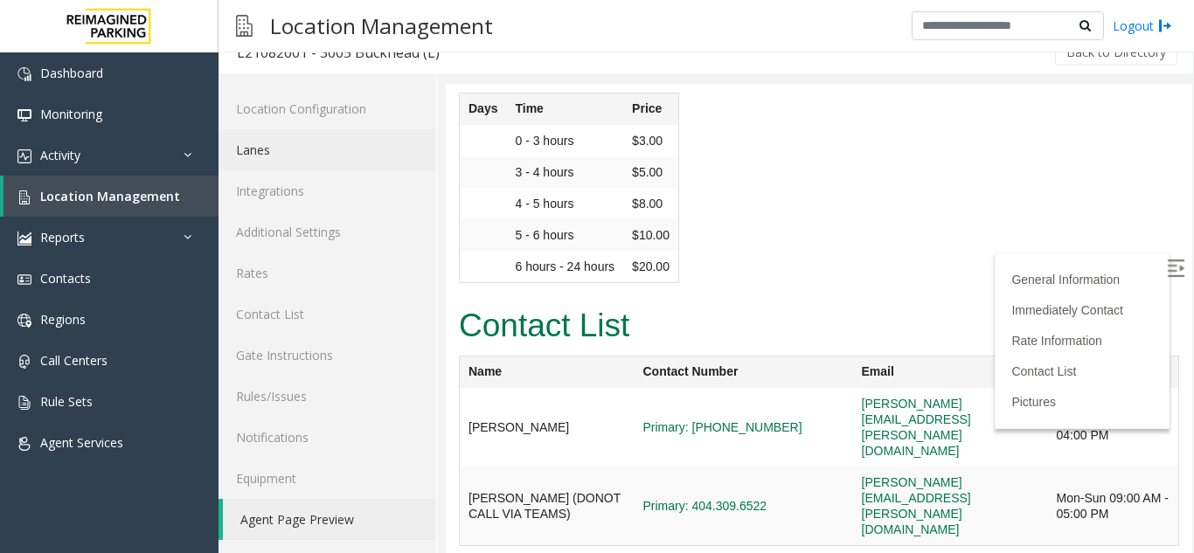
click at [287, 139] on link "Lanes" at bounding box center [328, 149] width 218 height 41
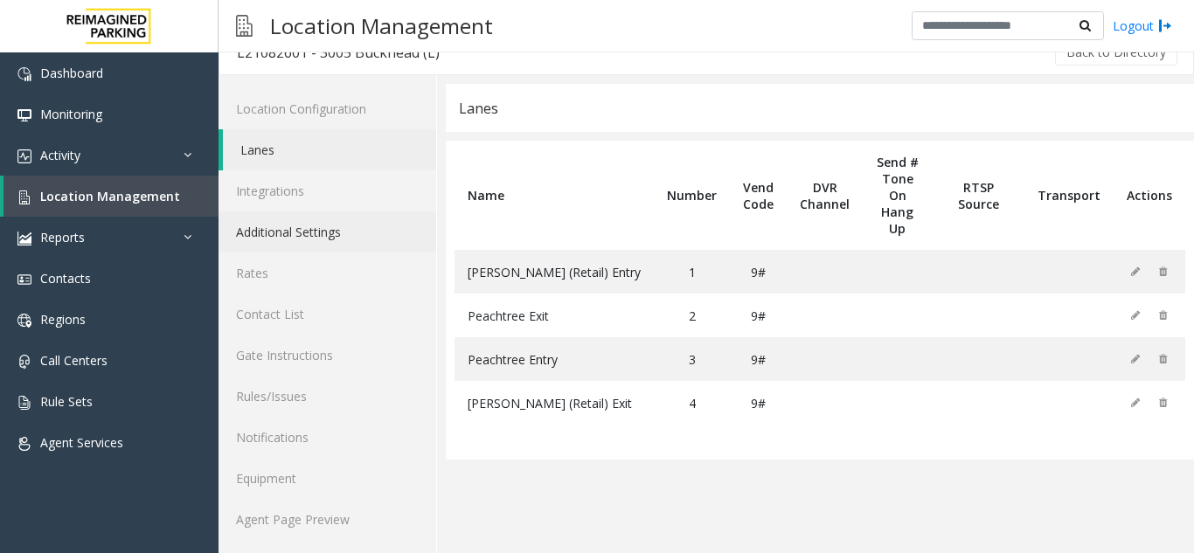
click at [308, 227] on link "Additional Settings" at bounding box center [328, 232] width 218 height 41
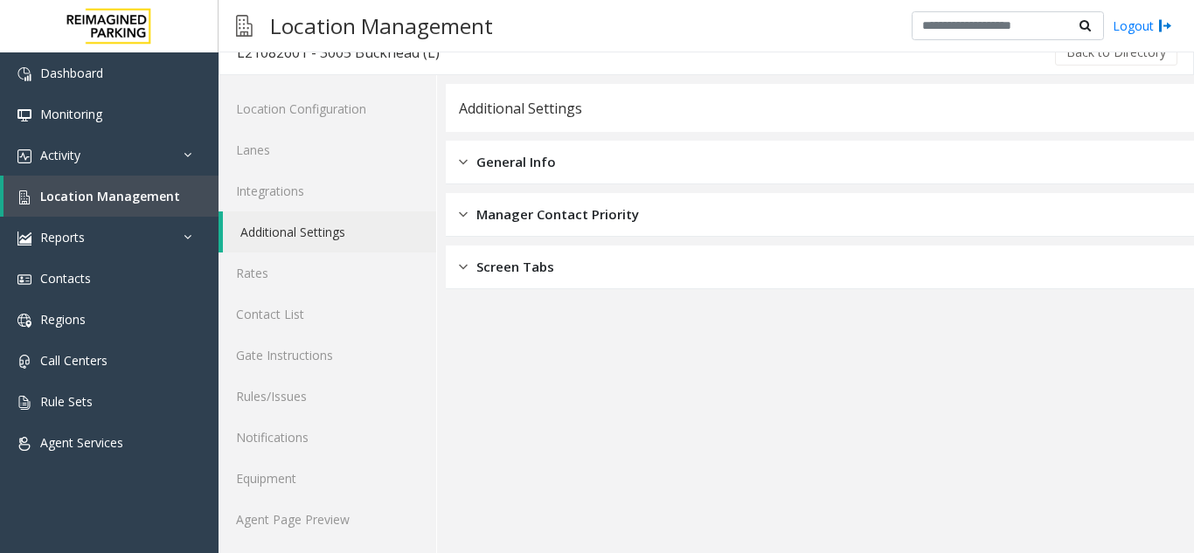
click at [607, 172] on div "General Info" at bounding box center [820, 163] width 748 height 44
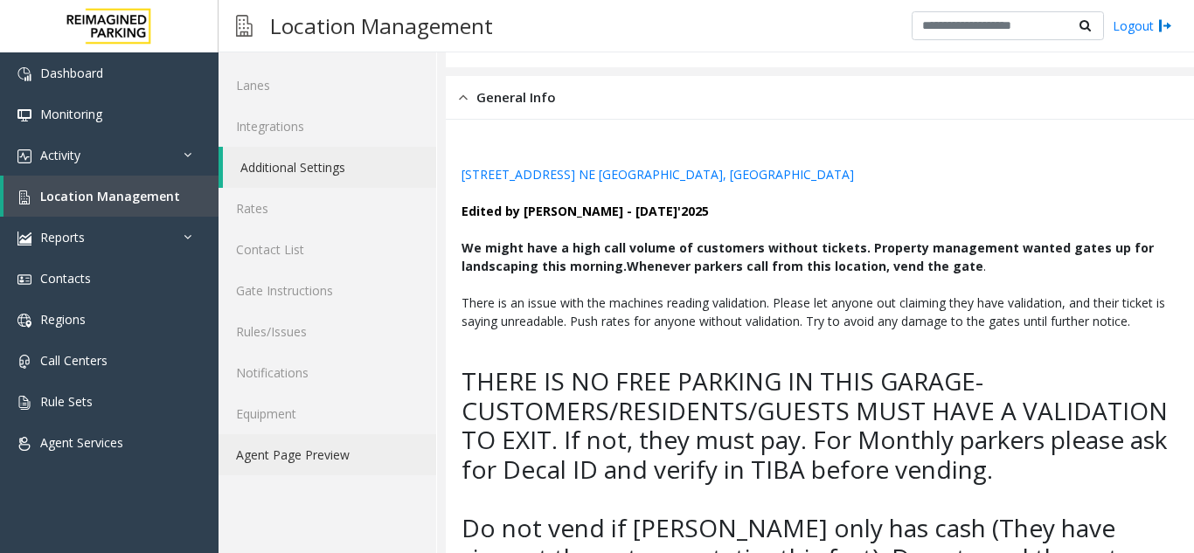
click at [311, 451] on link "Agent Page Preview" at bounding box center [328, 454] width 218 height 41
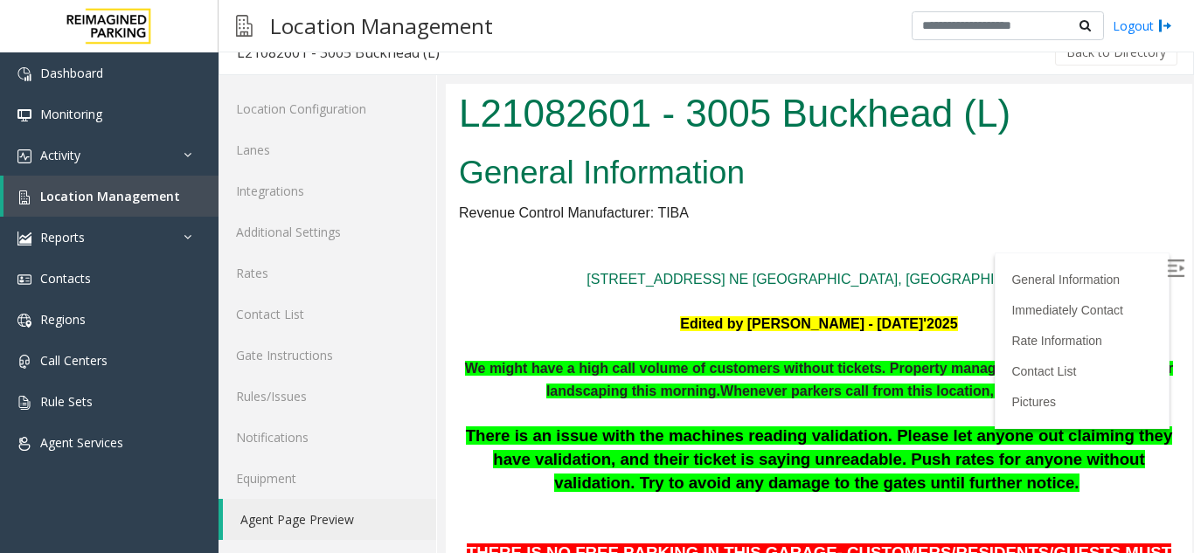
click at [903, 373] on link "Contact List" at bounding box center [1043, 372] width 65 height 14
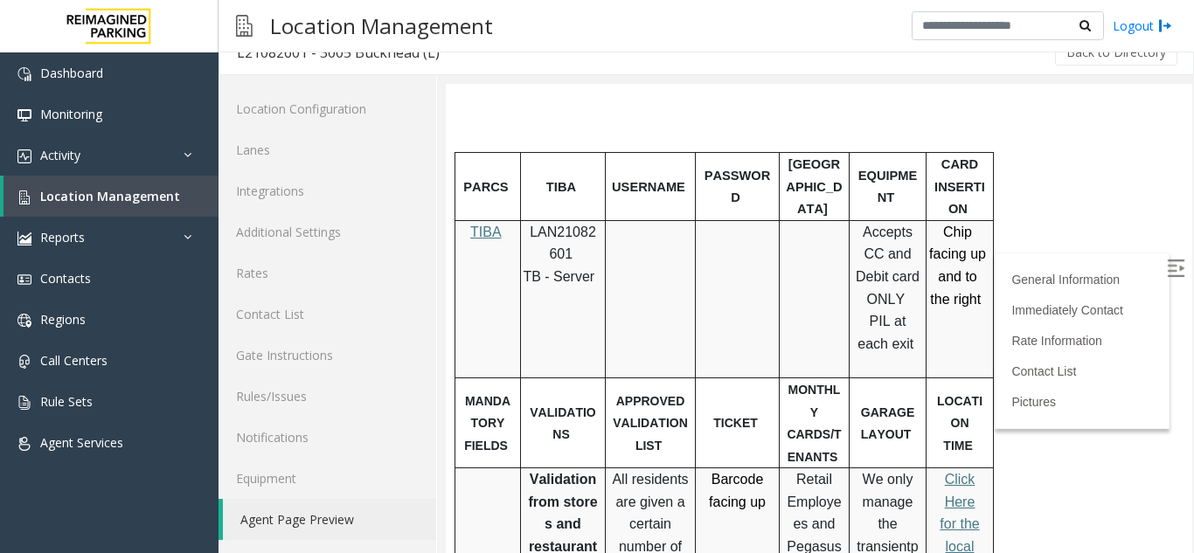
scroll to position [787, 0]
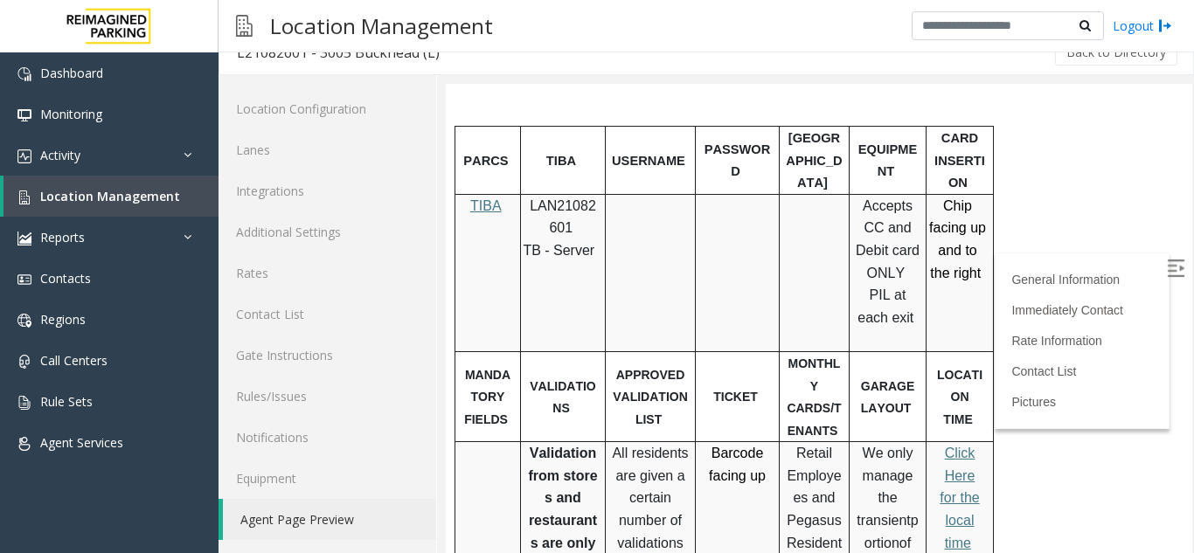
click at [903, 376] on div at bounding box center [993, 396] width 6 height 90
click at [903, 377] on link "Contact List" at bounding box center [1046, 372] width 71 height 14
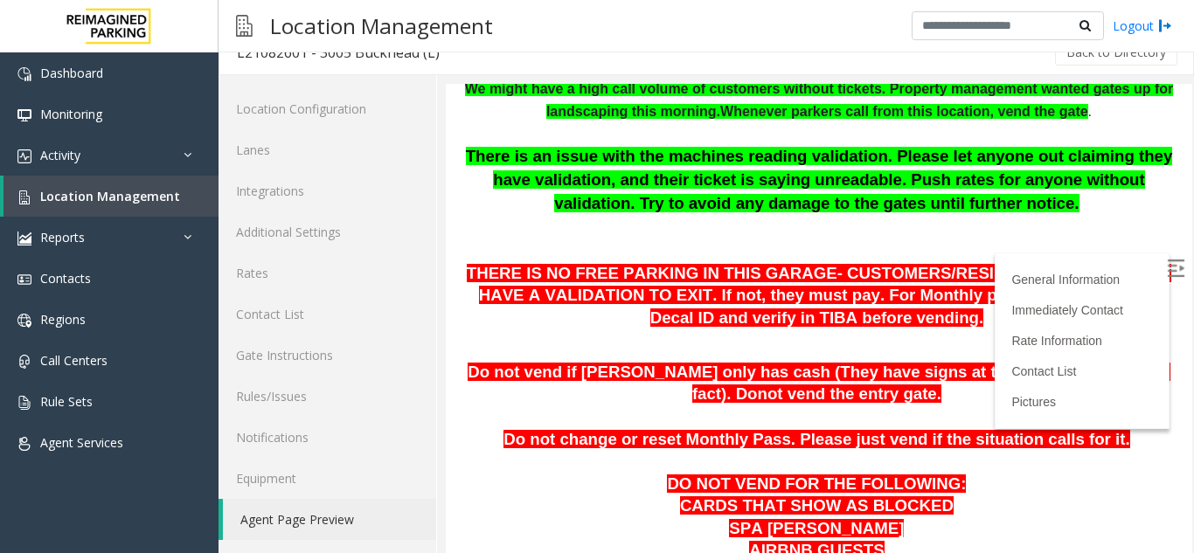
scroll to position [1441, 0]
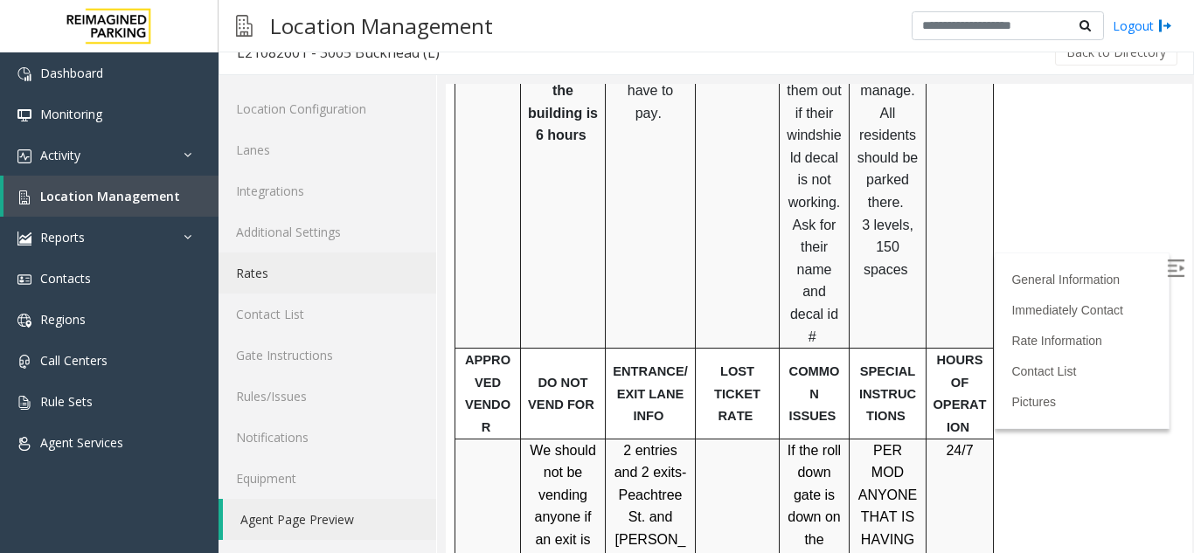
click at [254, 268] on link "Rates" at bounding box center [328, 273] width 218 height 41
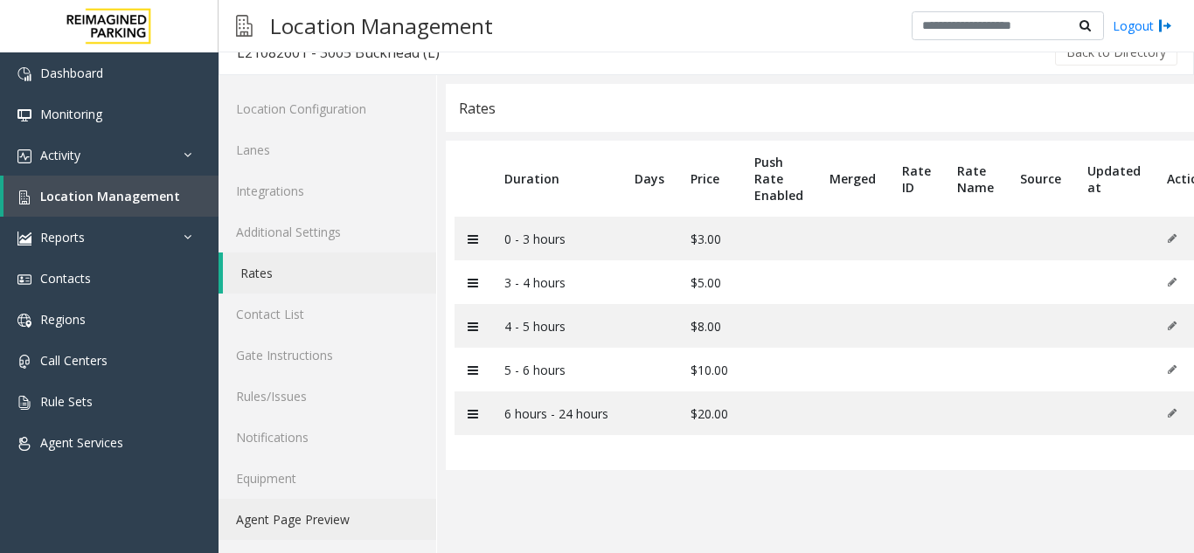
click at [256, 518] on link "Agent Page Preview" at bounding box center [328, 519] width 218 height 41
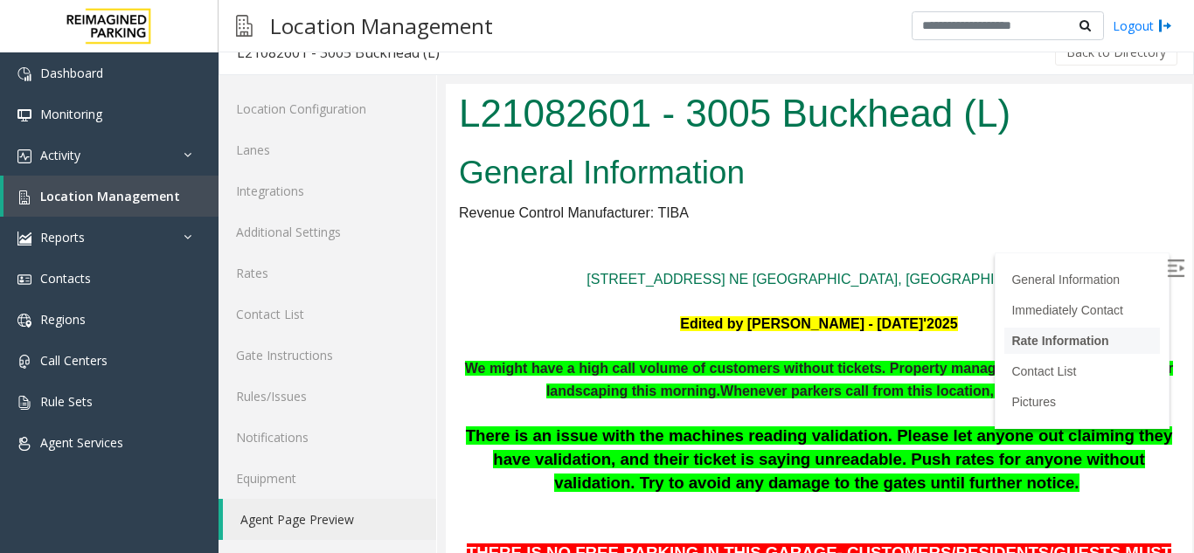
click at [903, 344] on link "Rate Information" at bounding box center [1059, 341] width 97 height 14
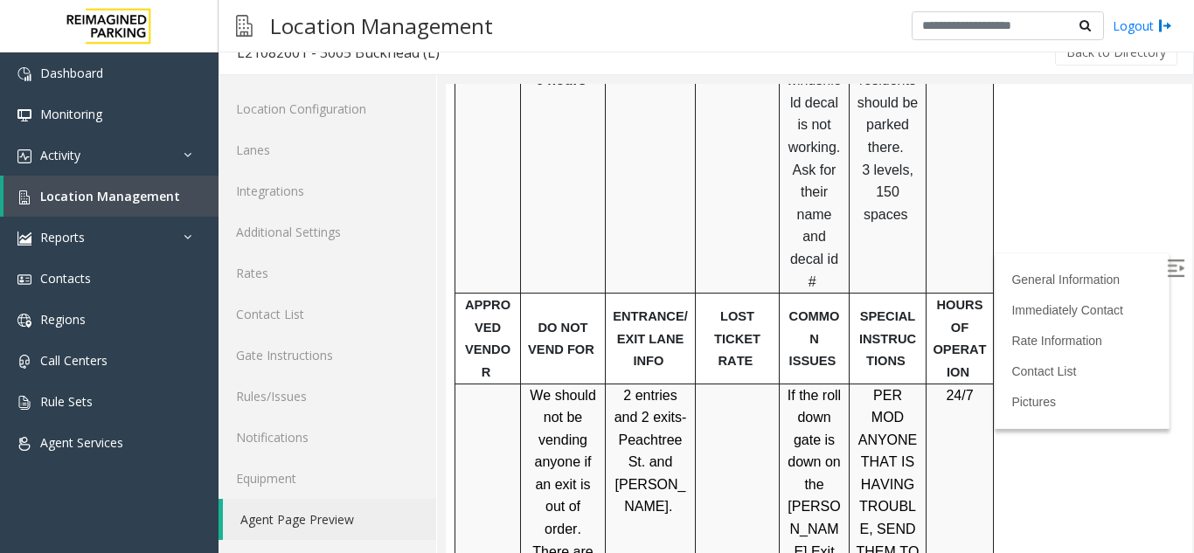
scroll to position [1503, 0]
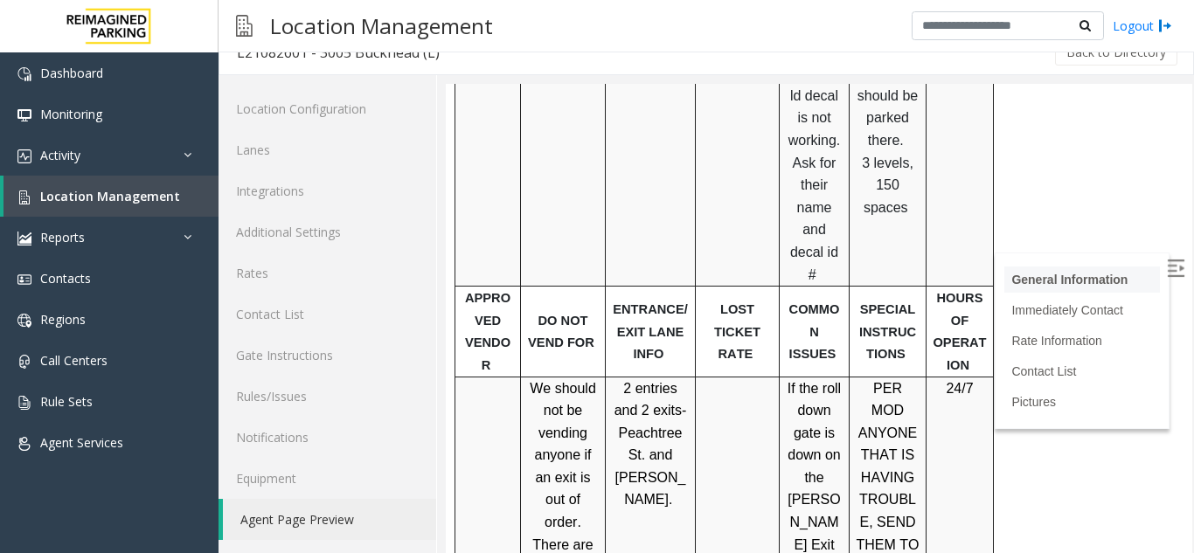
click at [903, 280] on link "General Information" at bounding box center [1069, 280] width 116 height 14
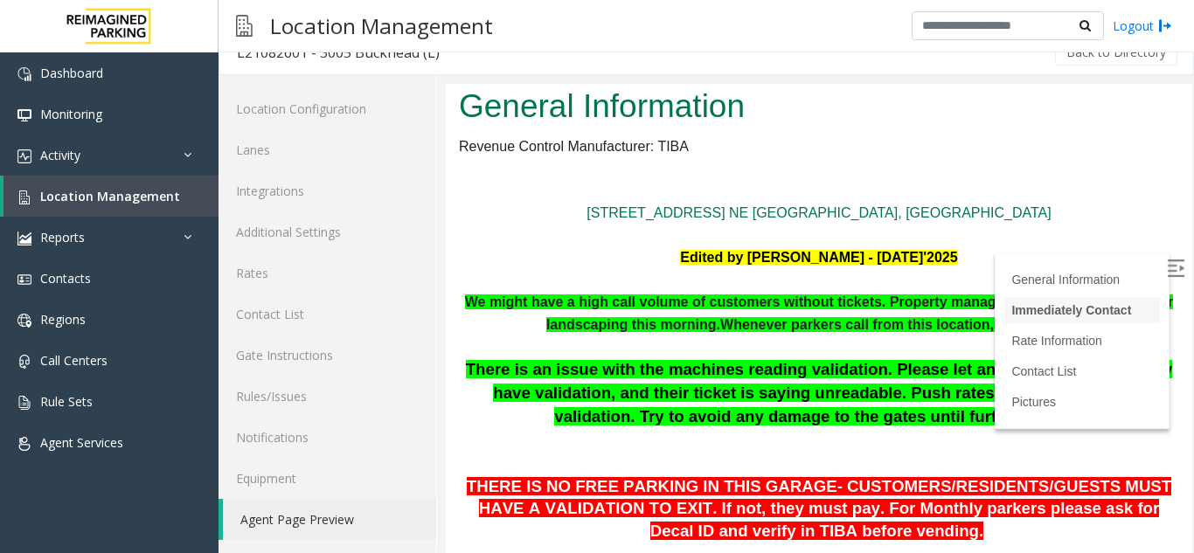
click at [903, 312] on link "Immediately Contact" at bounding box center [1071, 310] width 120 height 14
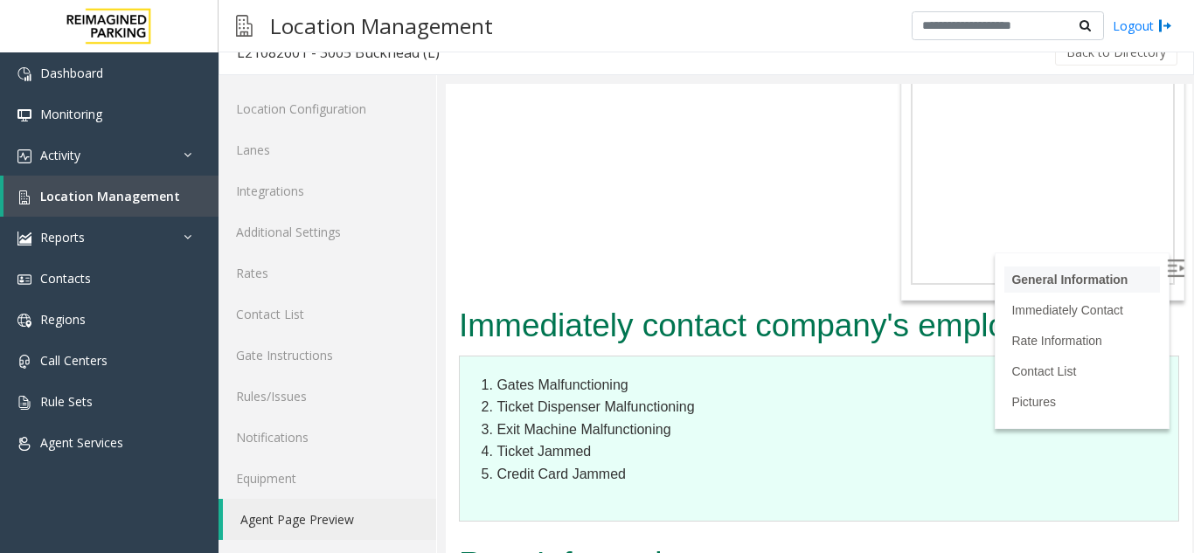
click at [903, 285] on link "General Information" at bounding box center [1069, 280] width 116 height 14
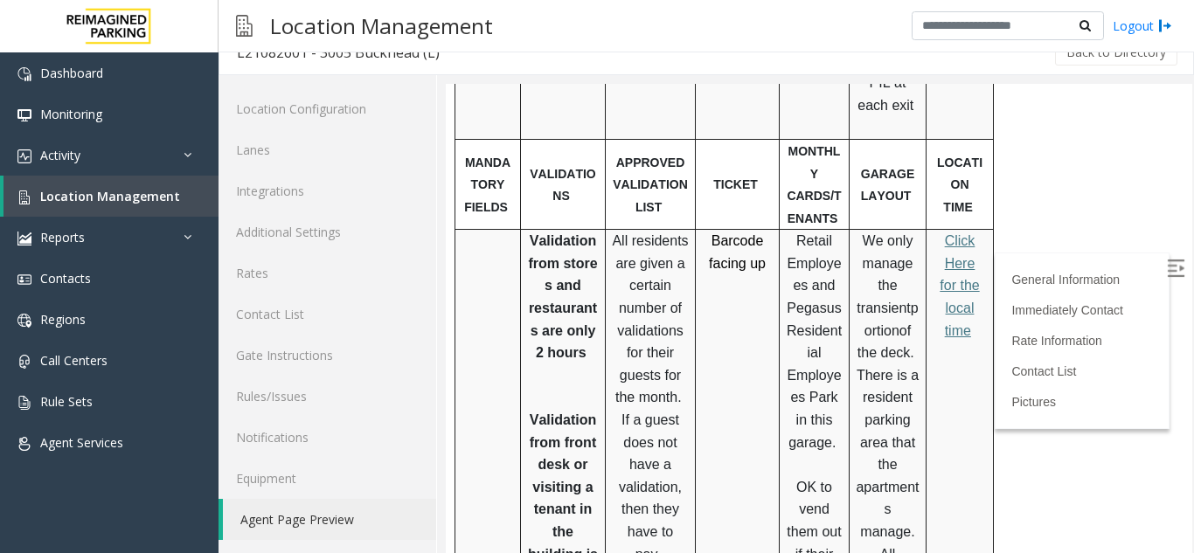
scroll to position [2949, 0]
